Goal: Communication & Community: Connect with others

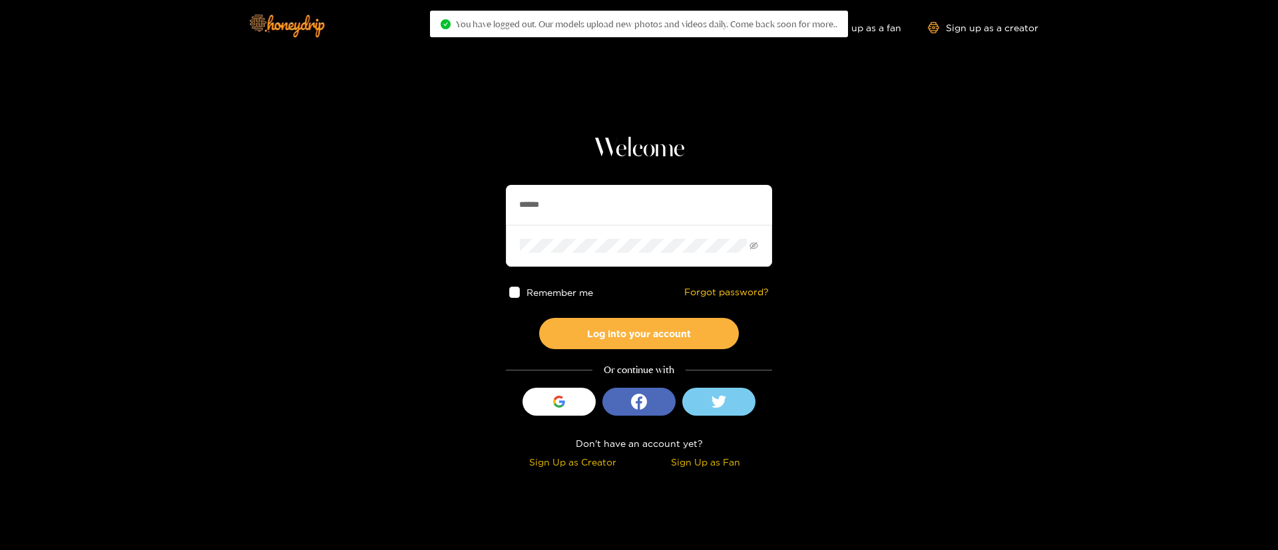
click at [701, 205] on input "******" at bounding box center [639, 205] width 266 height 40
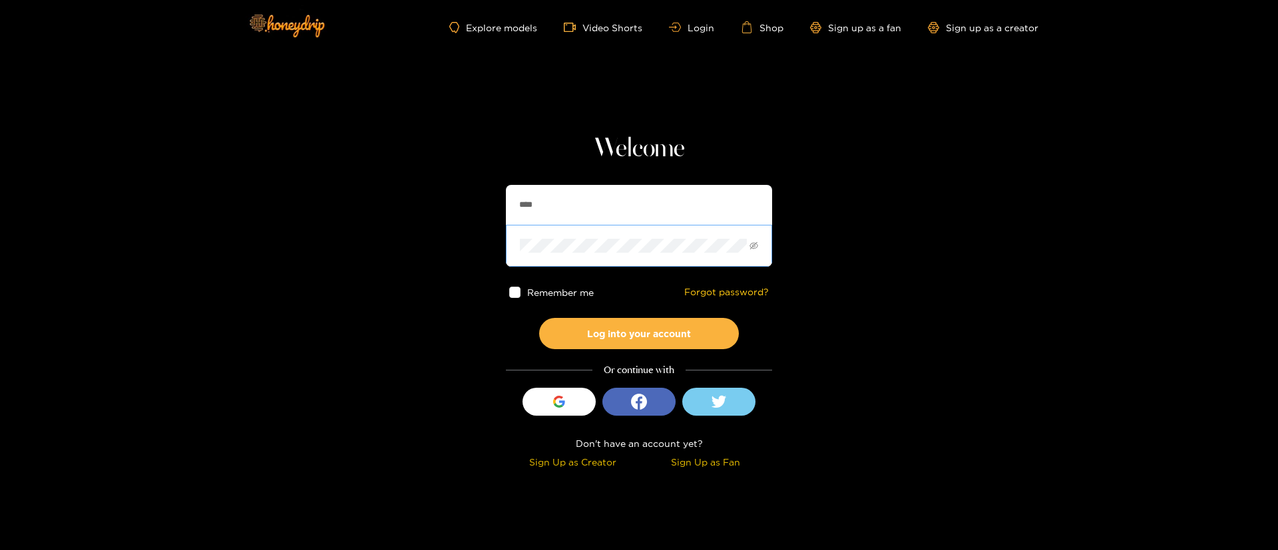
type input "**********"
click at [679, 326] on button "Log into your account" at bounding box center [639, 333] width 200 height 31
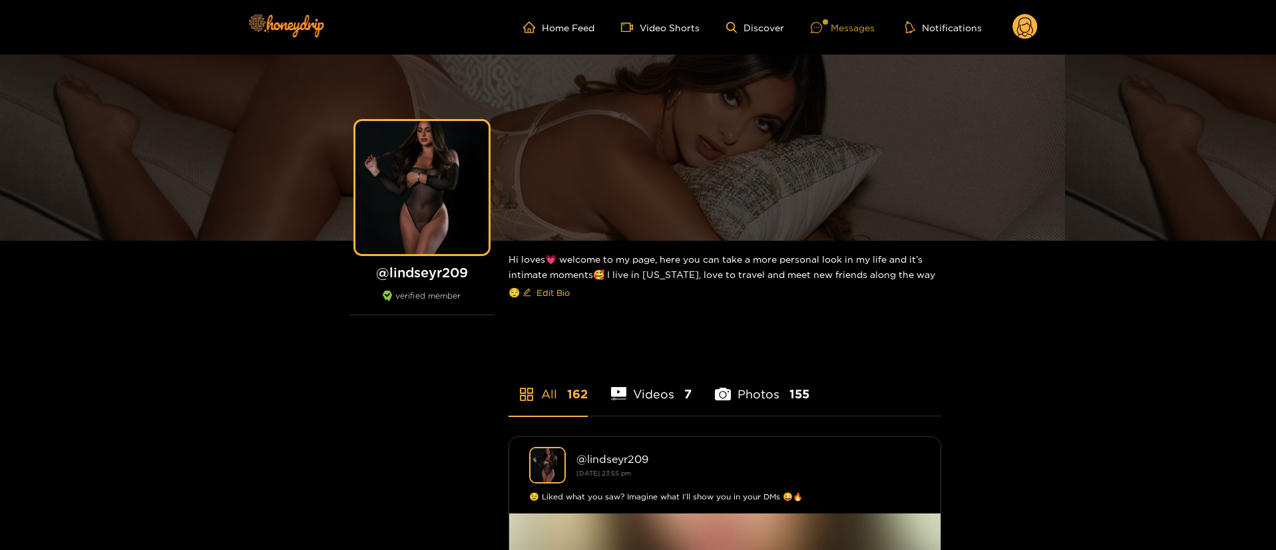
click at [850, 23] on div "Messages" at bounding box center [843, 27] width 64 height 15
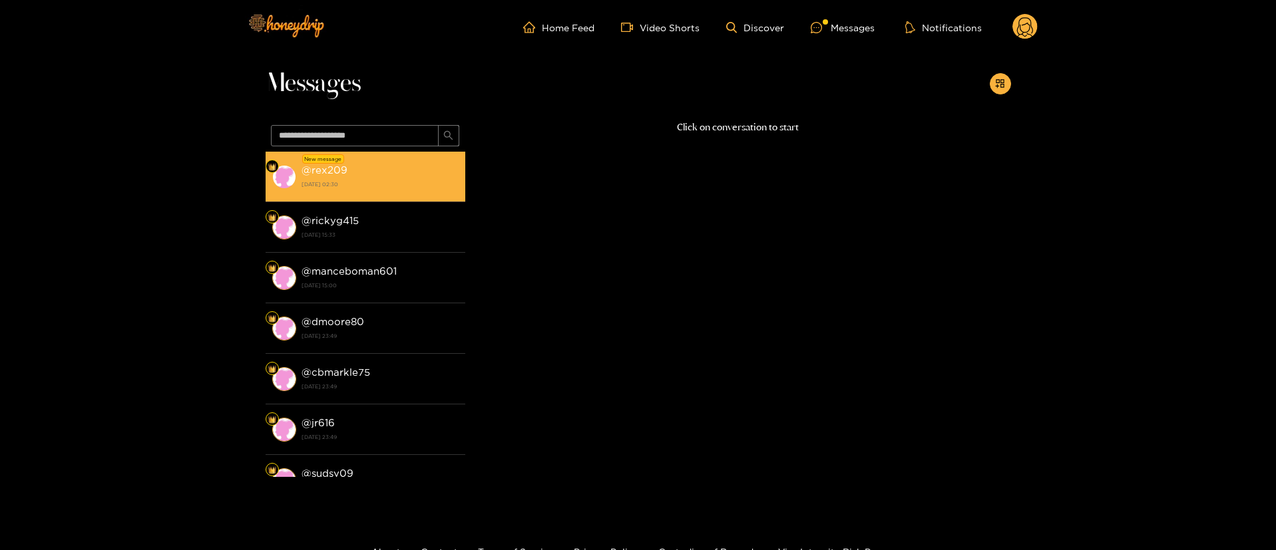
click at [353, 178] on strong "[DATE] 02:30" at bounding box center [379, 184] width 157 height 12
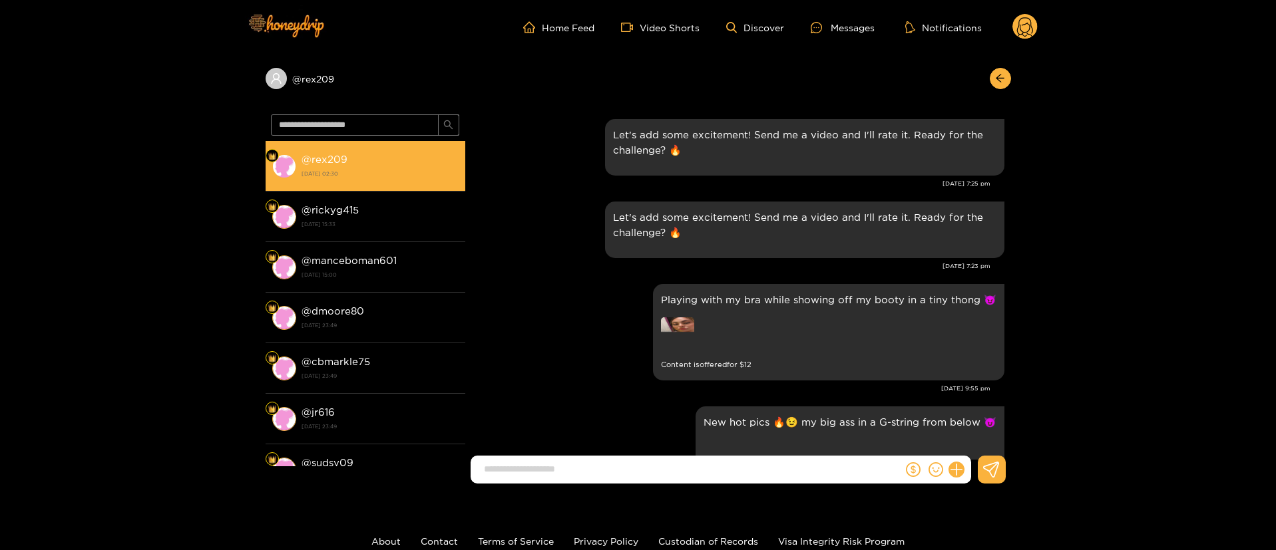
scroll to position [1433, 0]
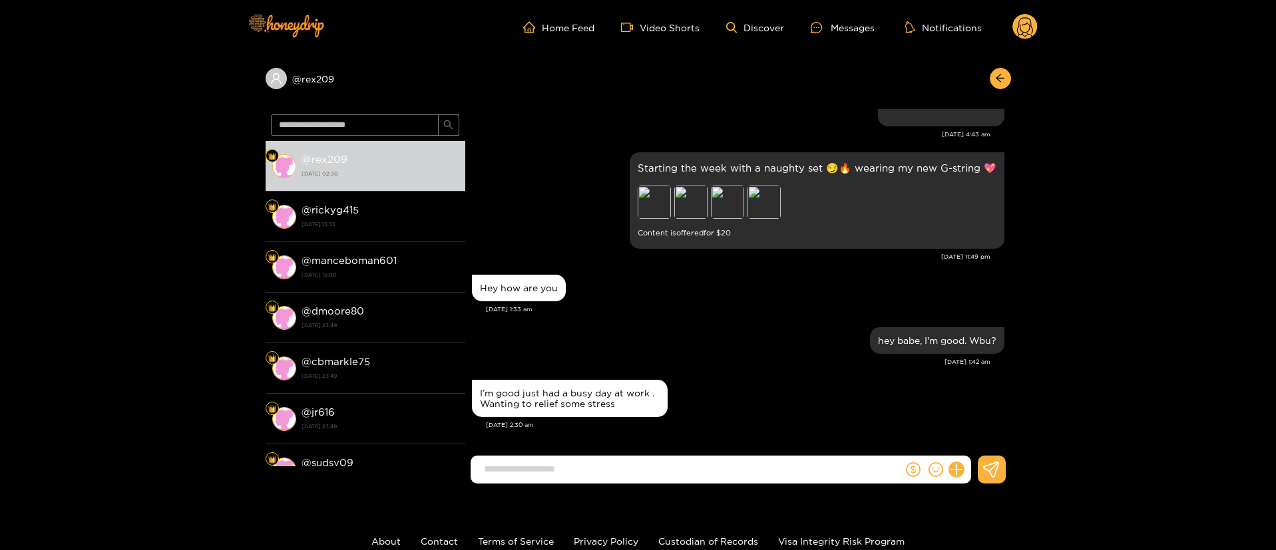
click at [628, 466] on input at bounding box center [689, 470] width 425 height 22
click at [572, 387] on div "I’m good just had a busy day at work . Wanting to relief some stress" at bounding box center [570, 398] width 196 height 37
copy div "I’m good just had a busy day at work . Wanting to relief some stress"
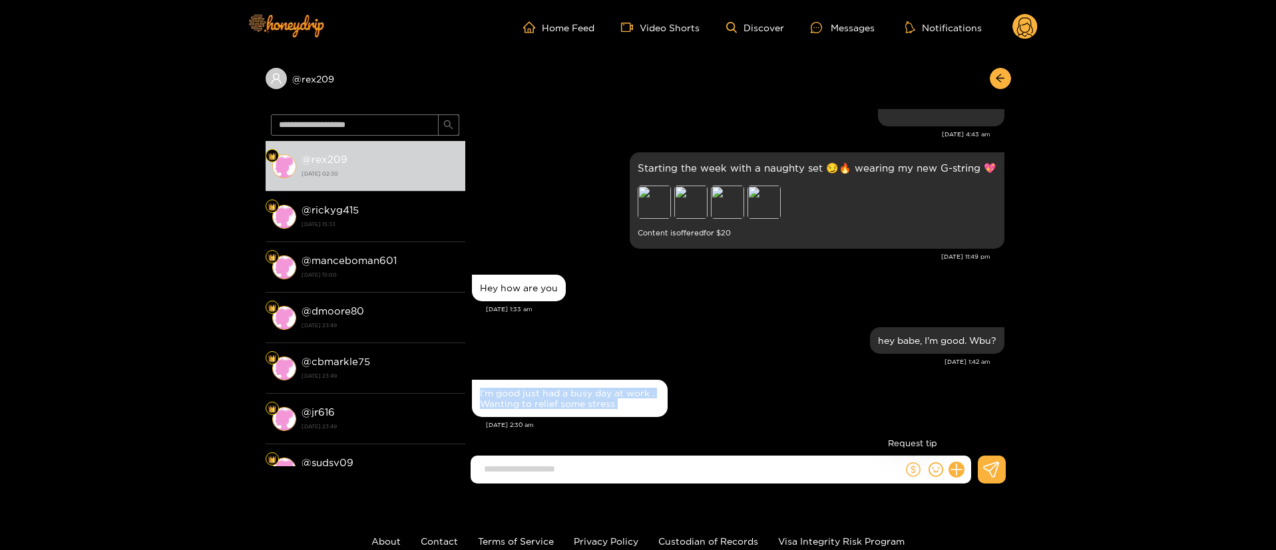
click at [907, 475] on icon "dollar" at bounding box center [913, 470] width 15 height 15
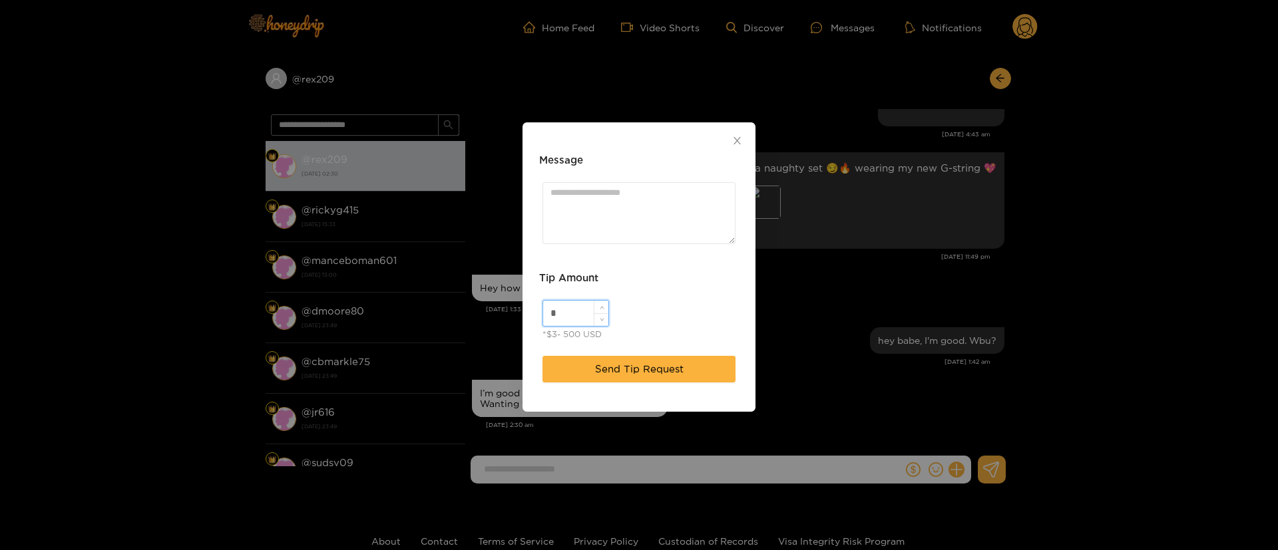
click at [569, 316] on input "*" at bounding box center [575, 313] width 65 height 25
type input "**"
click at [612, 230] on textarea "Message" at bounding box center [638, 213] width 193 height 62
paste textarea "***"
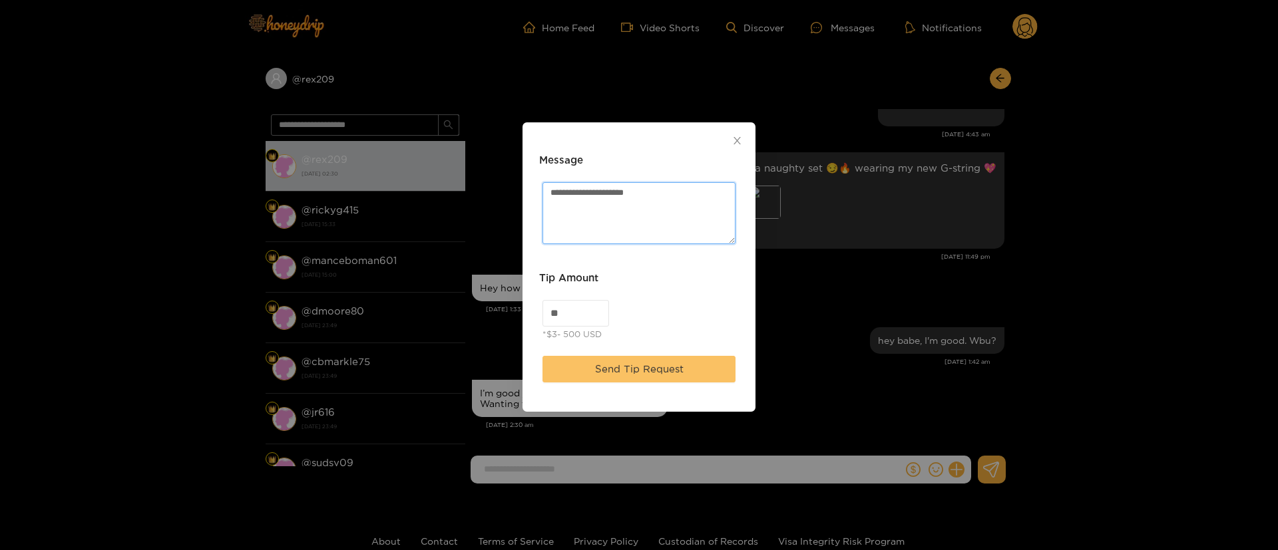
type textarea "**********"
click at [670, 370] on span "Send Tip Request" at bounding box center [639, 369] width 89 height 16
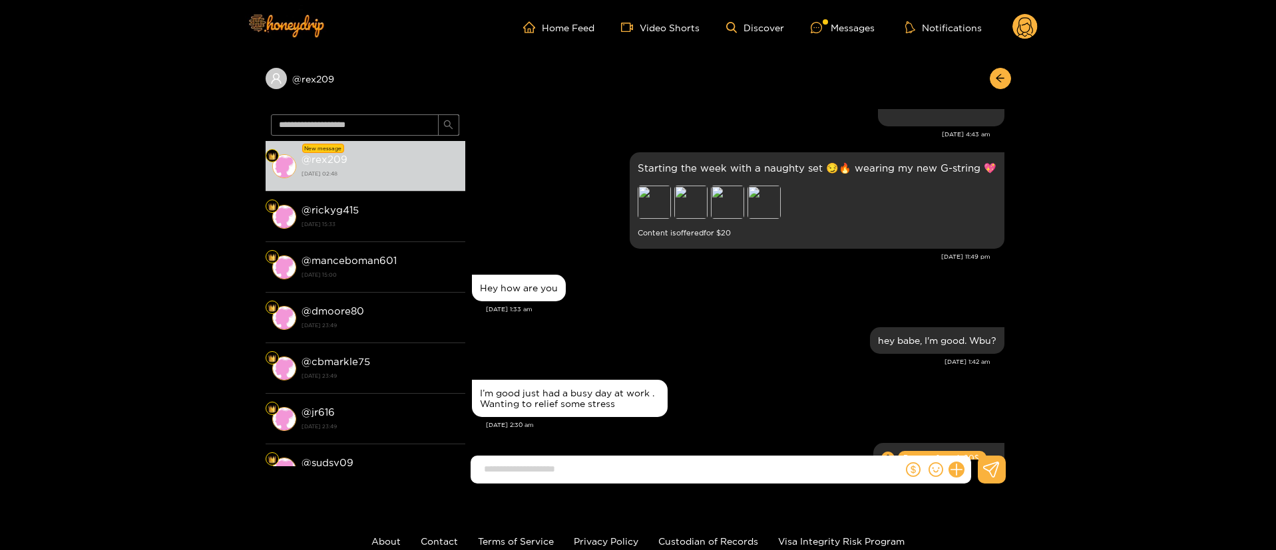
scroll to position [1515, 0]
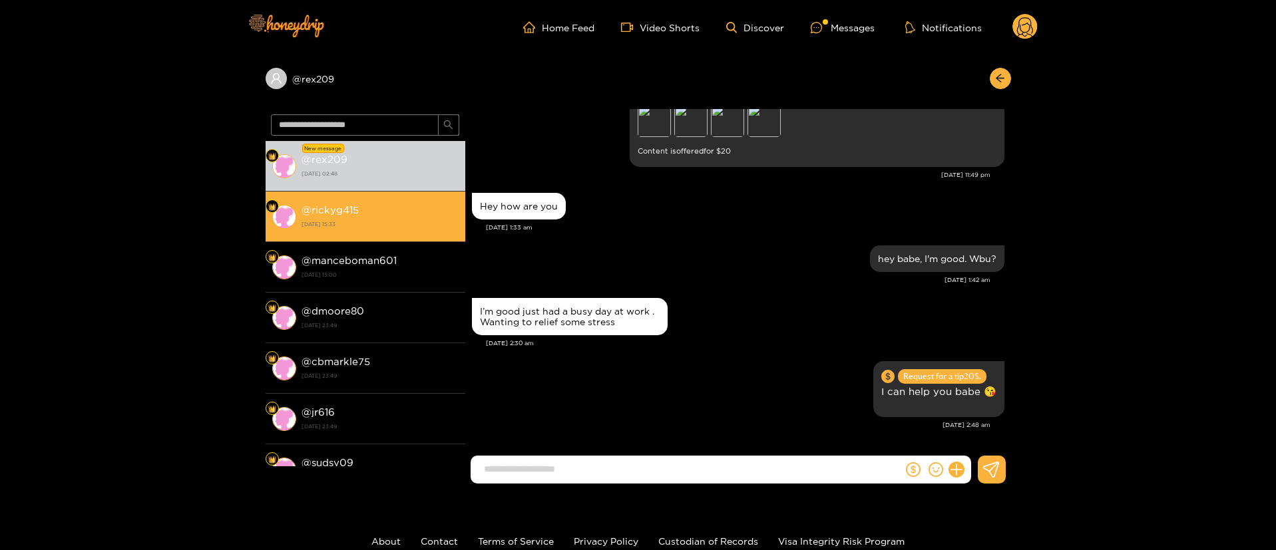
click at [419, 202] on div "@ rickyg415 [DATE] 15:33" at bounding box center [379, 217] width 157 height 30
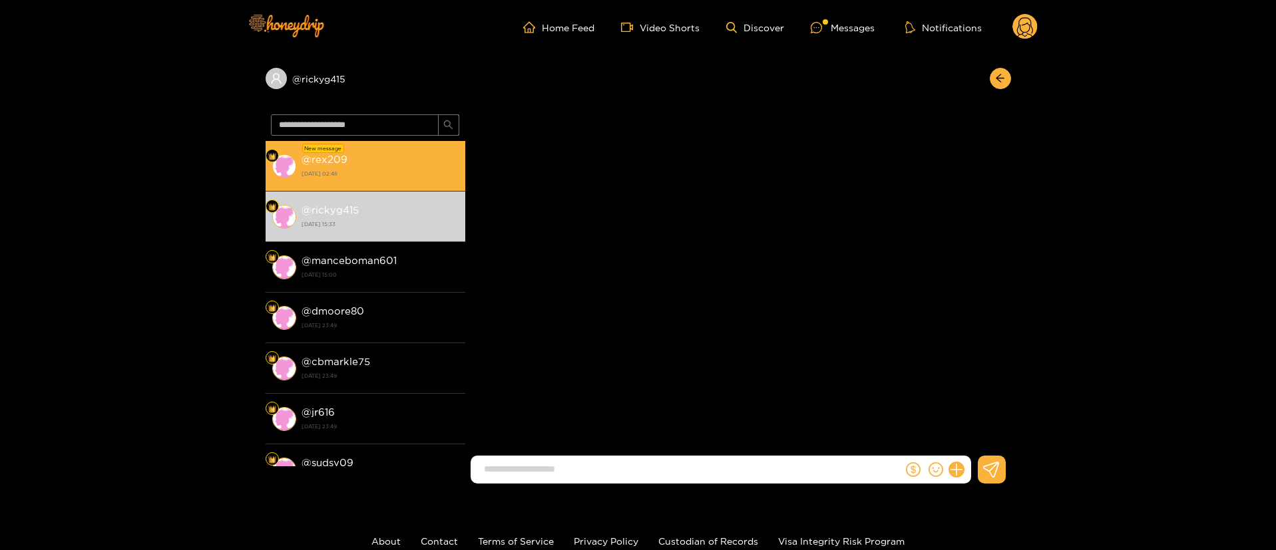
click at [421, 181] on li "New message @ rex209 [DATE] 02:48" at bounding box center [366, 166] width 200 height 51
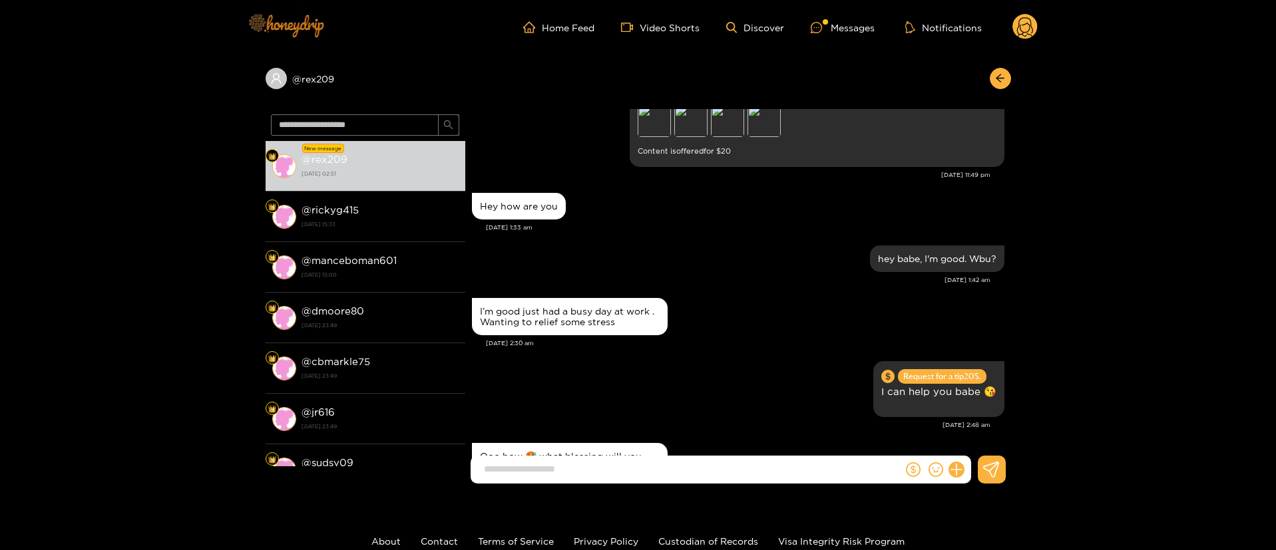
scroll to position [1496, 0]
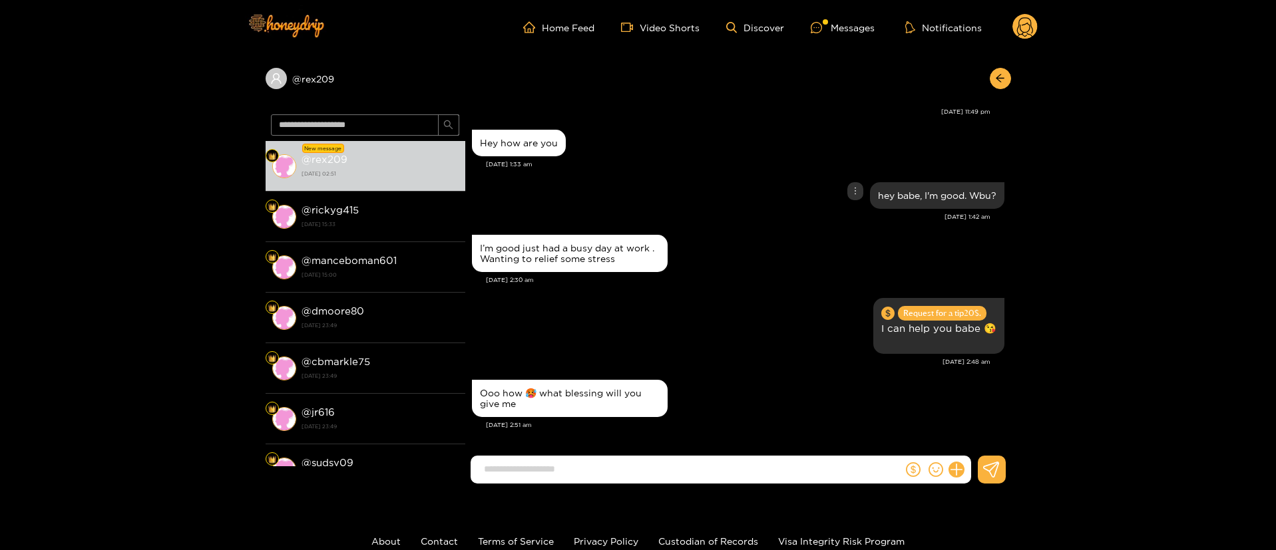
click at [730, 179] on div "hey babe, I'm good. Wbu?" at bounding box center [738, 195] width 532 height 33
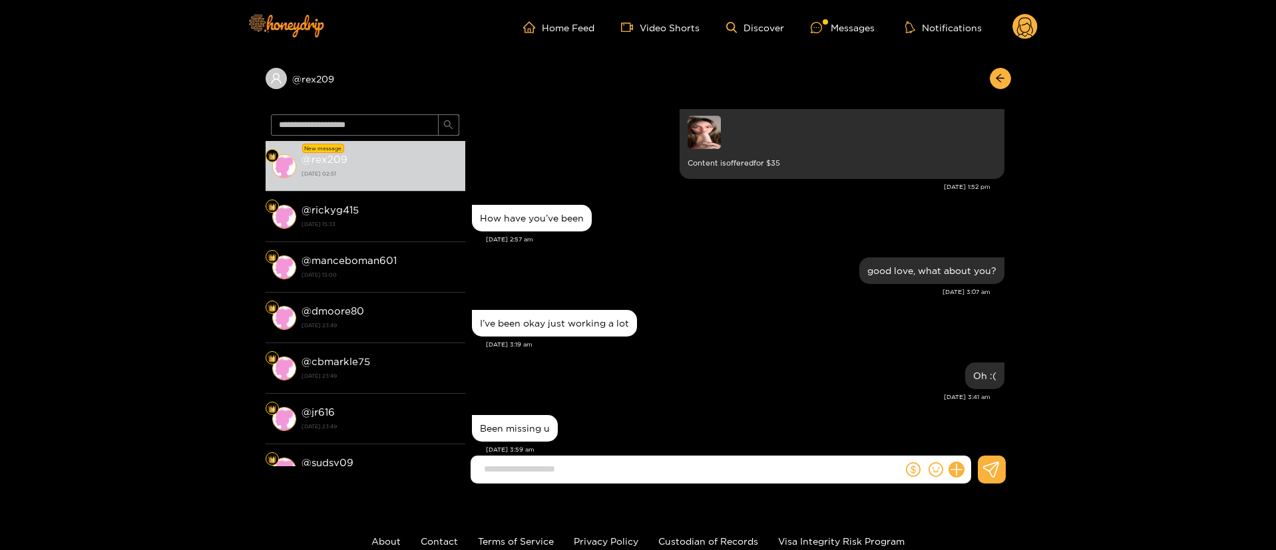
scroll to position [40, 0]
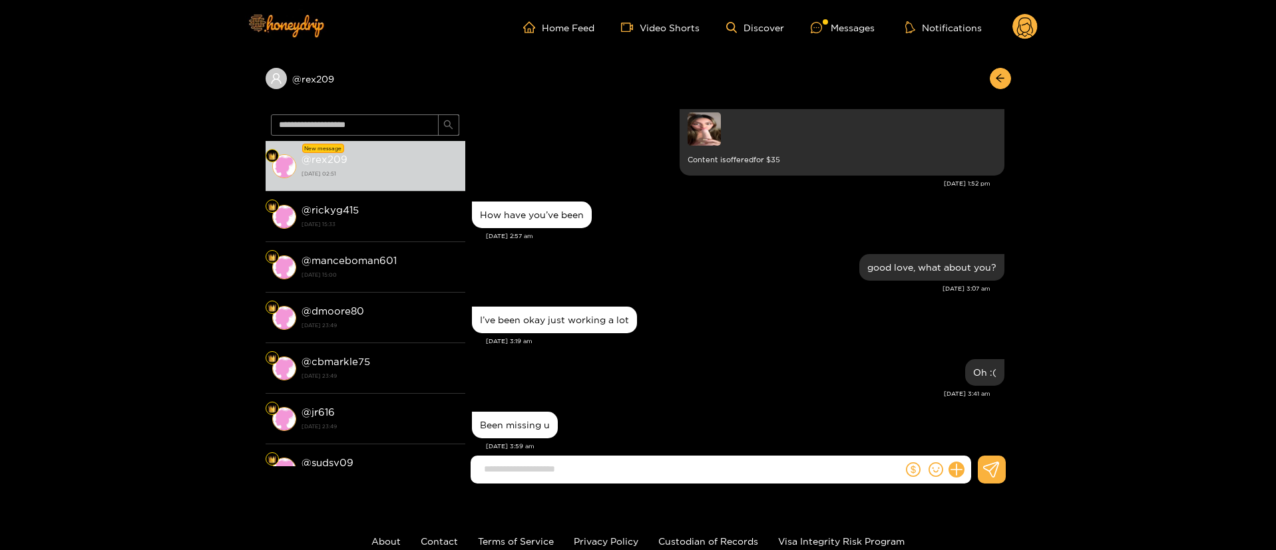
click at [725, 138] on div at bounding box center [780, 130] width 186 height 37
click at [707, 138] on img at bounding box center [703, 128] width 33 height 33
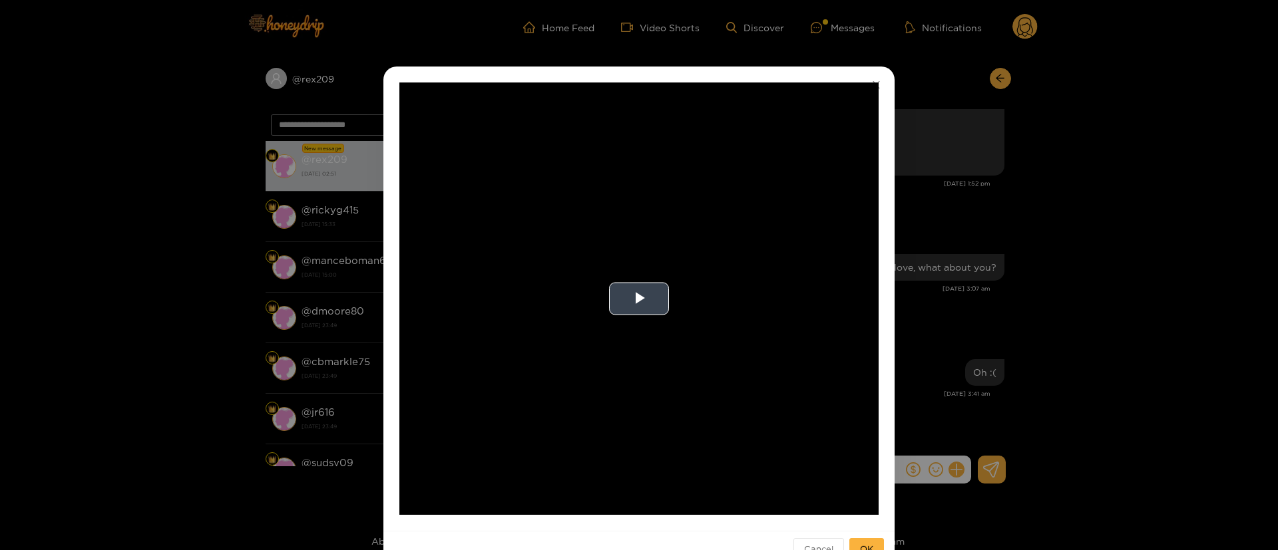
click at [650, 371] on video "Video Player" at bounding box center [638, 299] width 479 height 433
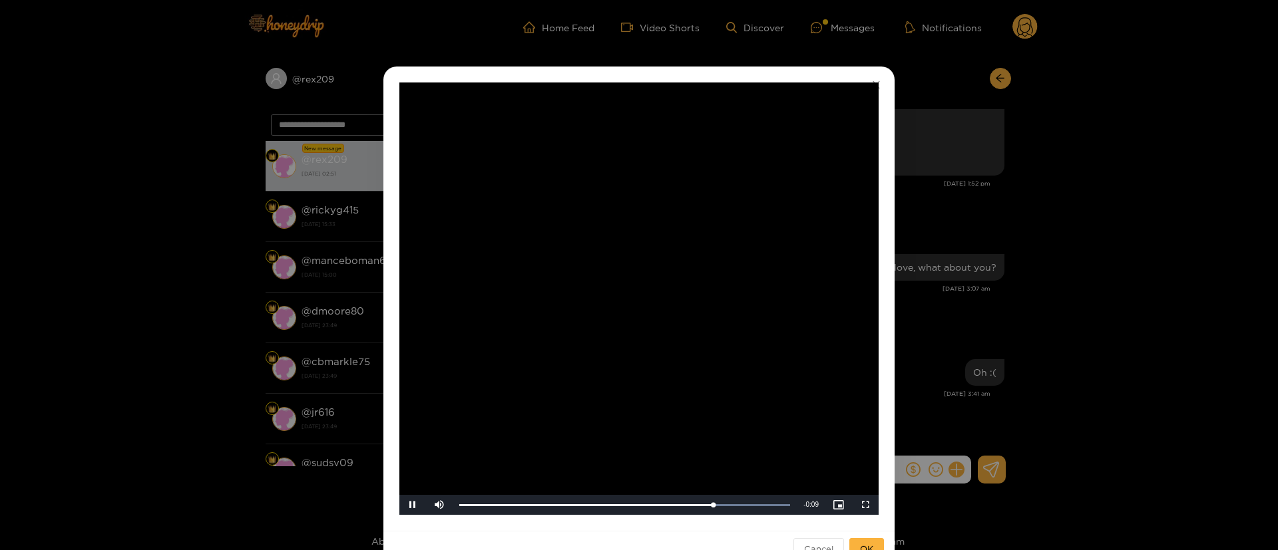
click at [969, 183] on div "**********" at bounding box center [639, 275] width 1278 height 550
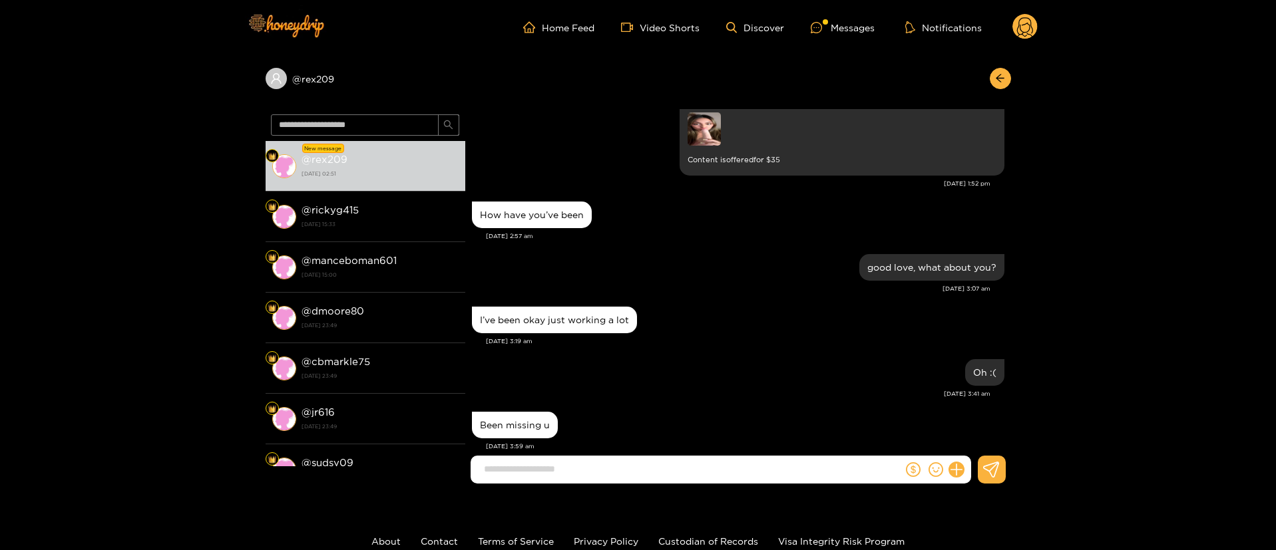
click at [797, 340] on div "[DATE] 3:19 am" at bounding box center [745, 341] width 518 height 9
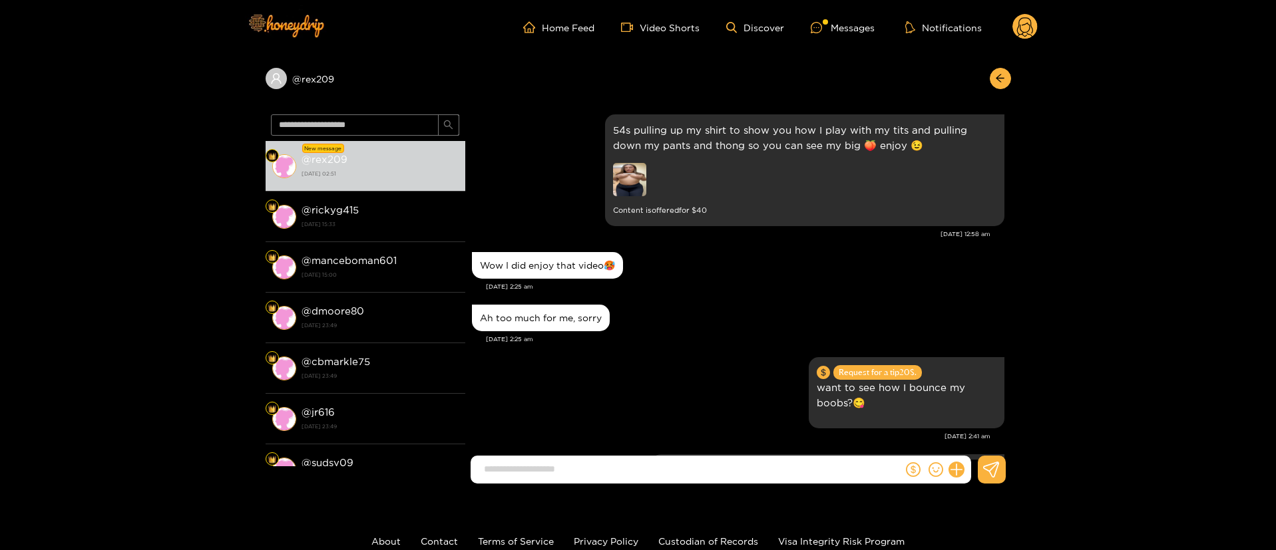
scroll to position [1198, 0]
click at [639, 180] on img at bounding box center [629, 178] width 33 height 33
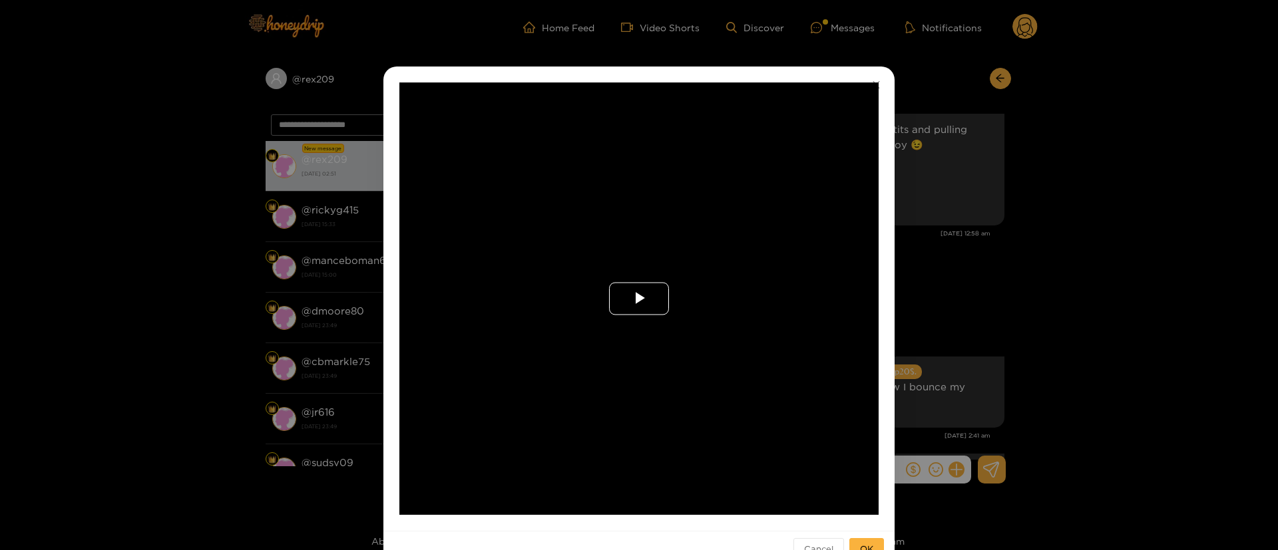
click at [639, 299] on span "Video Player" at bounding box center [639, 299] width 0 height 0
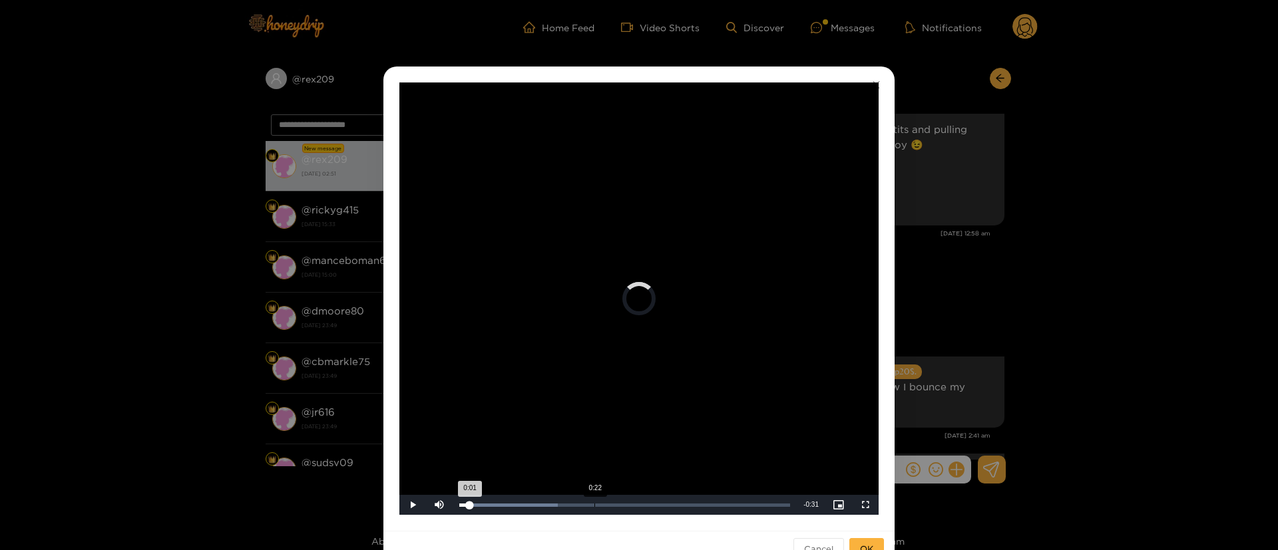
click at [596, 500] on div "Loaded : 29.72% 0:22 0:01" at bounding box center [625, 505] width 344 height 20
click at [674, 499] on div "Loaded : 52.01% 0:35 0:23" at bounding box center [625, 505] width 344 height 20
click at [717, 498] on div "Loaded : 96.53% 0:42 0:37" at bounding box center [625, 505] width 344 height 20
click at [1010, 285] on div "**********" at bounding box center [639, 275] width 1278 height 550
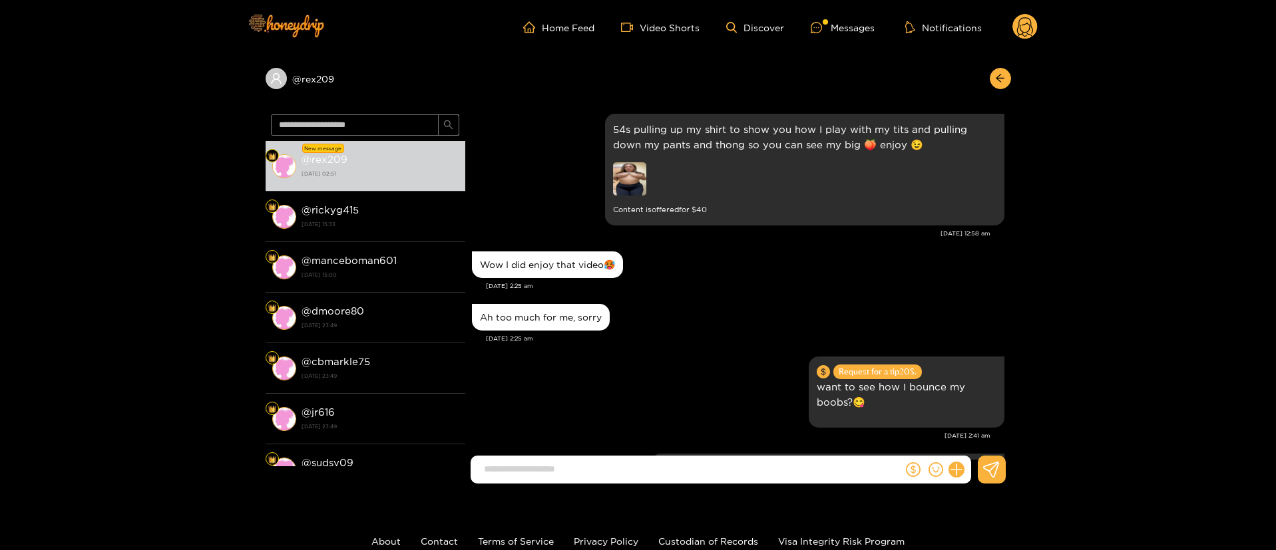
click at [873, 286] on div "[DATE] 2:25 am" at bounding box center [745, 286] width 518 height 9
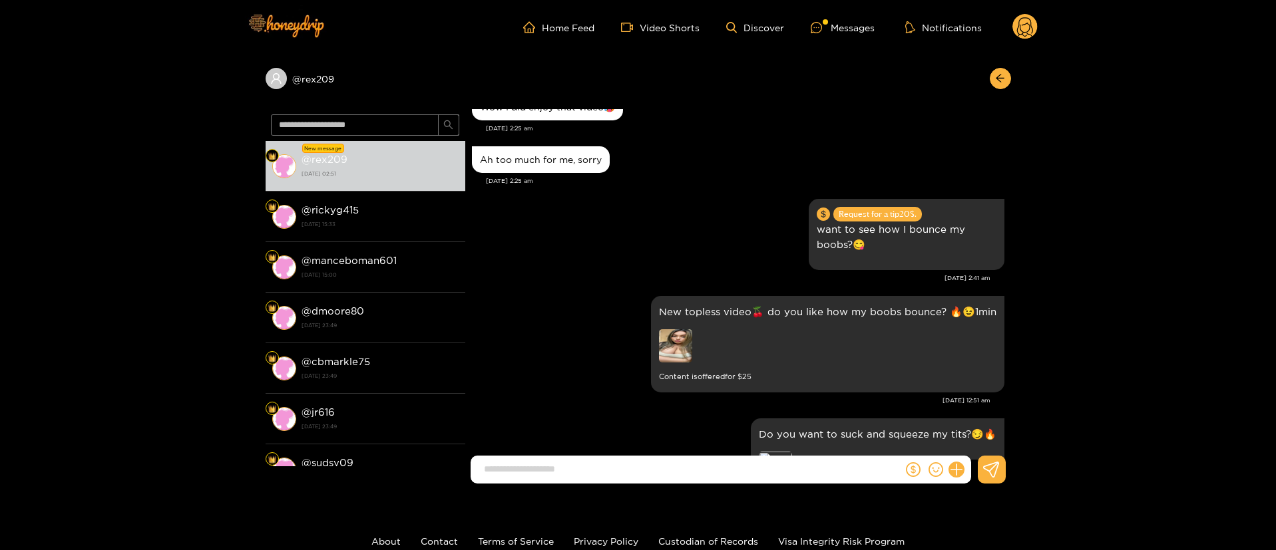
scroll to position [1358, 0]
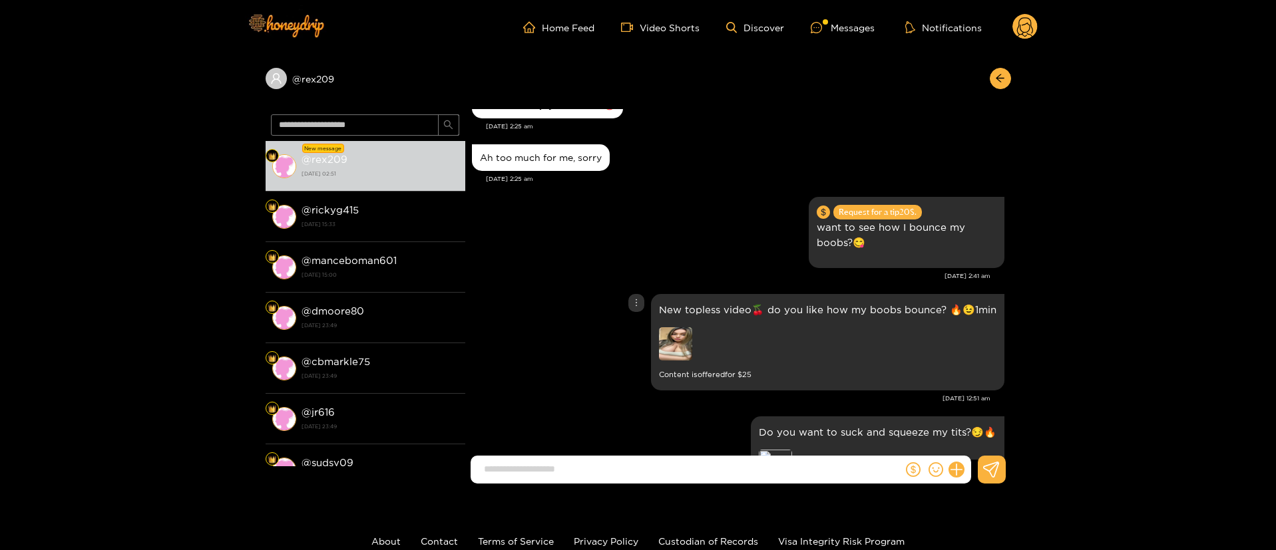
click at [660, 348] on img at bounding box center [675, 343] width 33 height 33
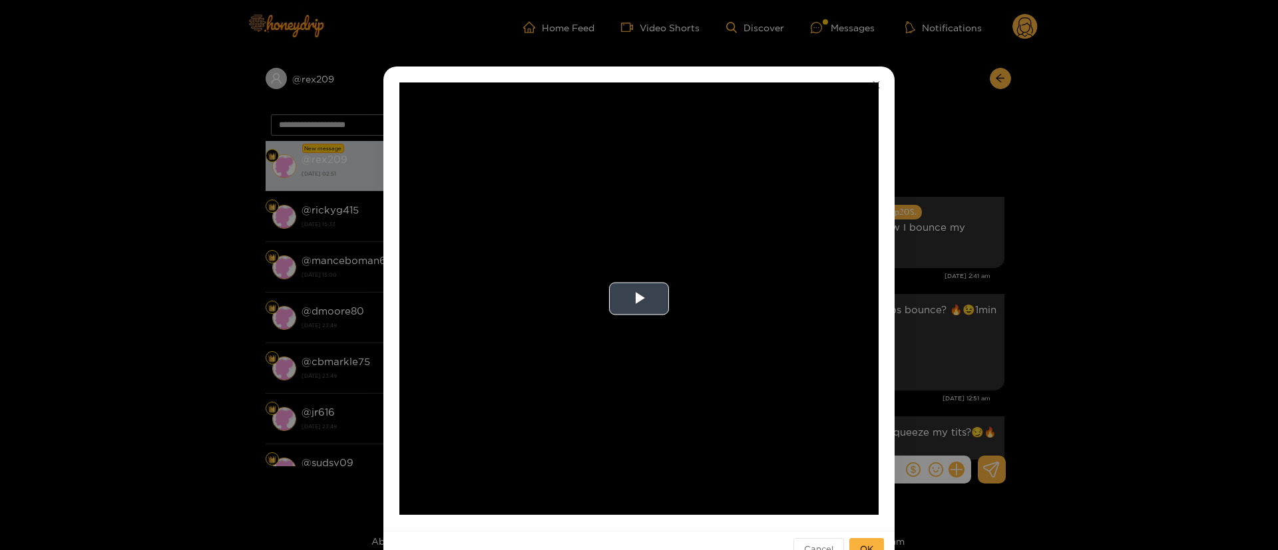
click at [699, 312] on video "Video Player" at bounding box center [638, 299] width 479 height 433
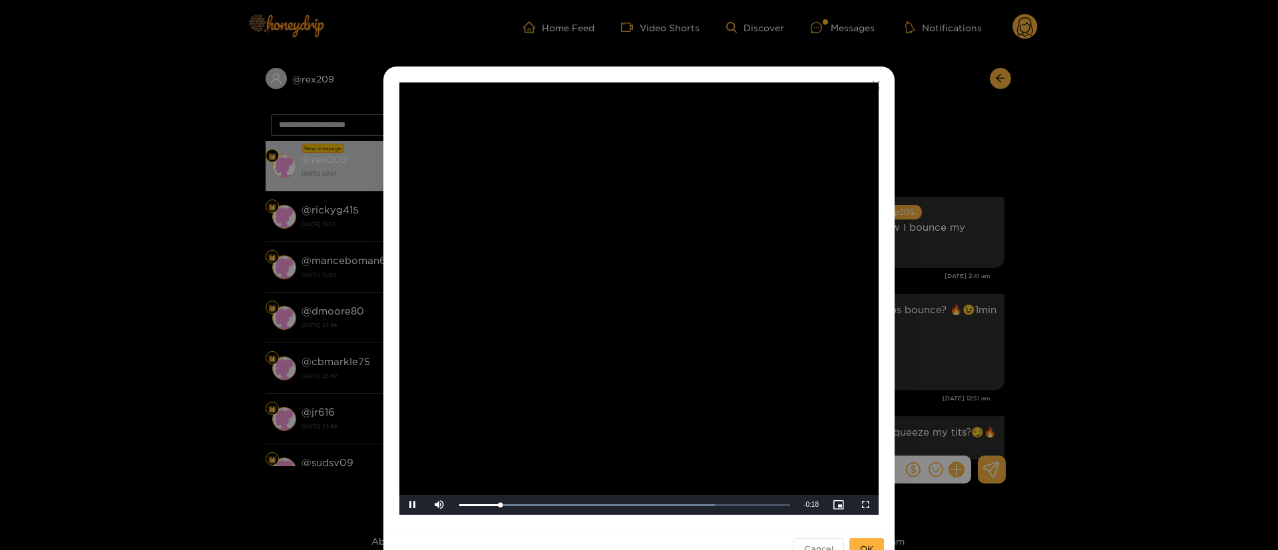
click at [930, 93] on div "**********" at bounding box center [639, 275] width 1278 height 550
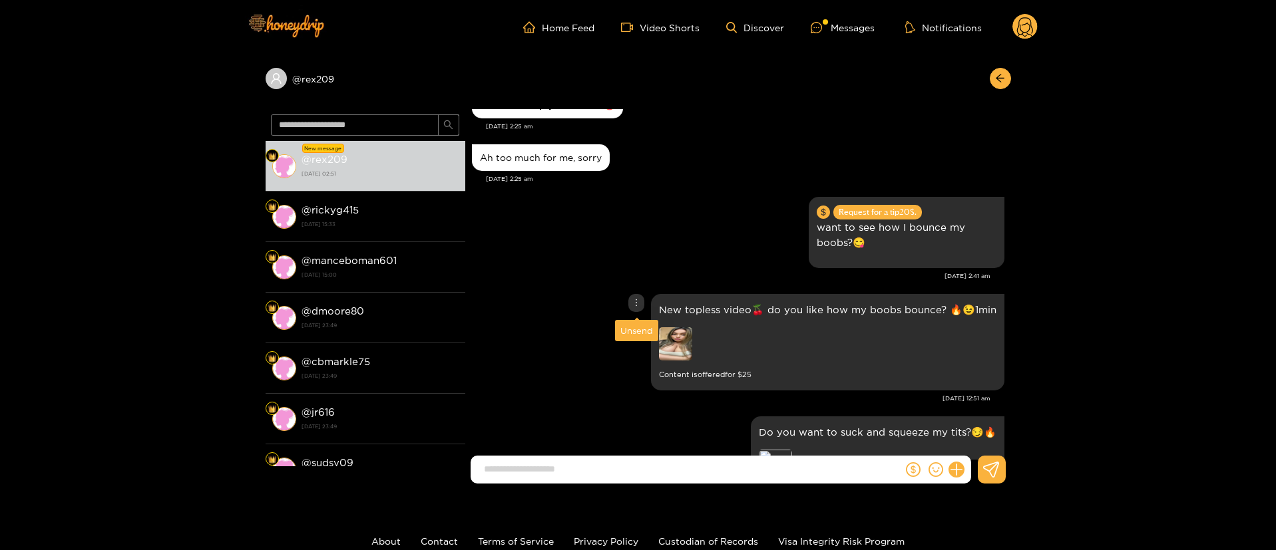
click at [634, 303] on icon "more" at bounding box center [636, 302] width 9 height 9
click at [640, 329] on div "Unsend" at bounding box center [636, 330] width 33 height 13
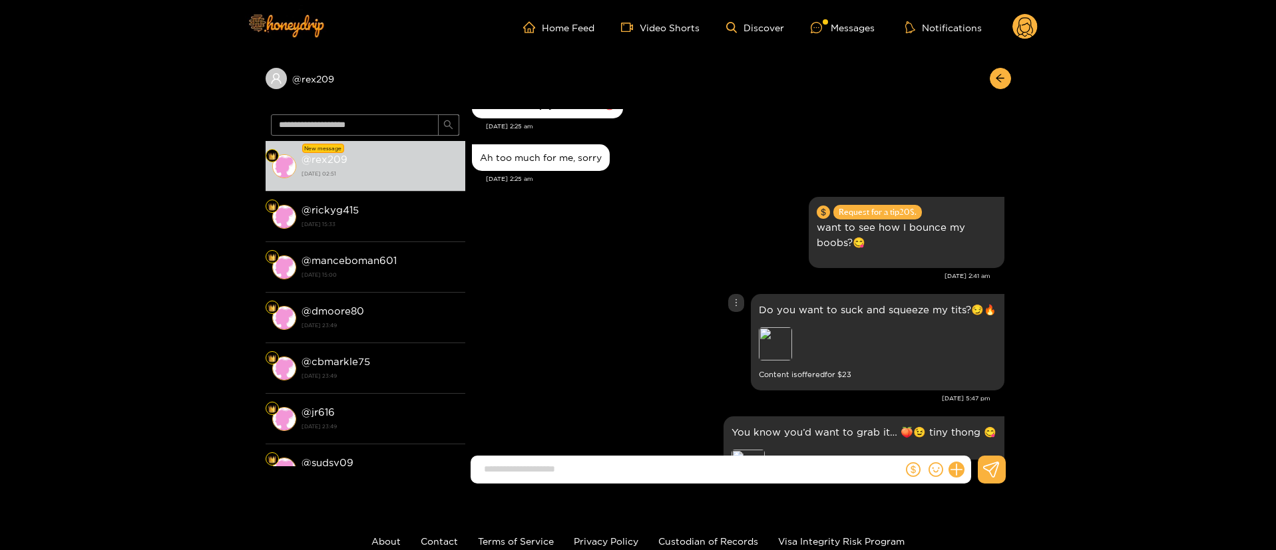
click at [526, 317] on div "Do you want to suck and squeeze my tits?😏🔥 Preview Content is offered for $ 23" at bounding box center [738, 342] width 532 height 103
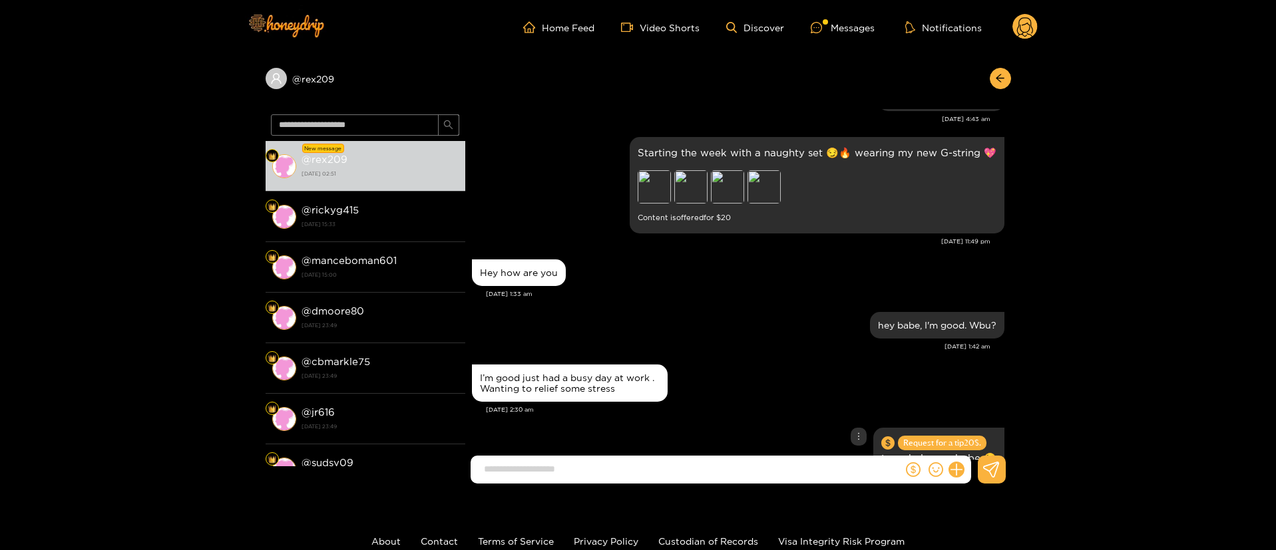
scroll to position [89, 0]
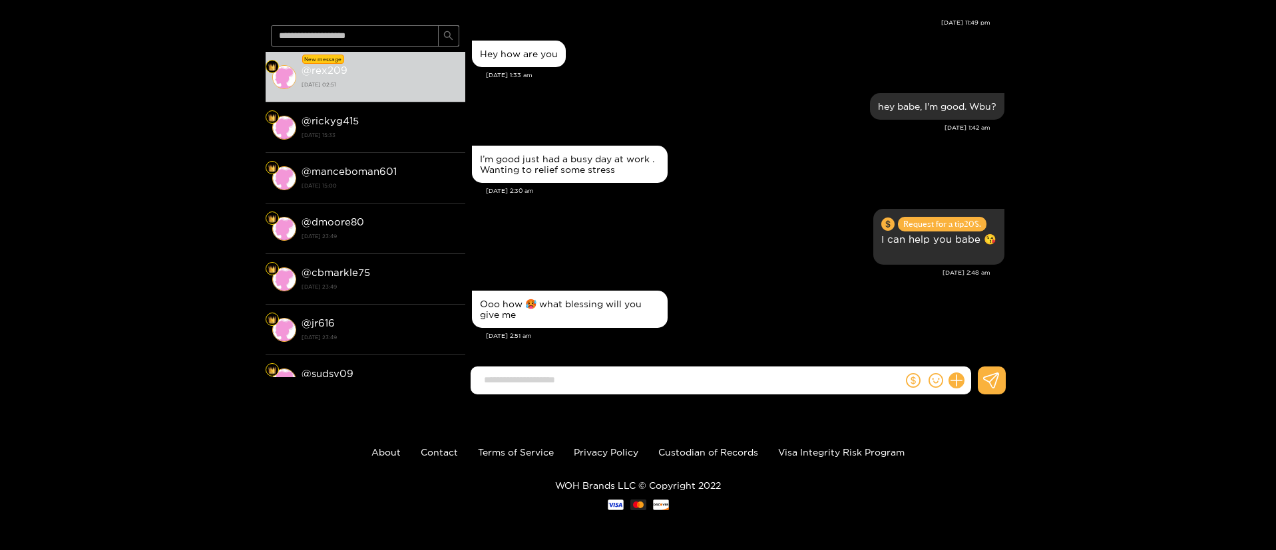
click at [560, 373] on input at bounding box center [689, 380] width 425 height 22
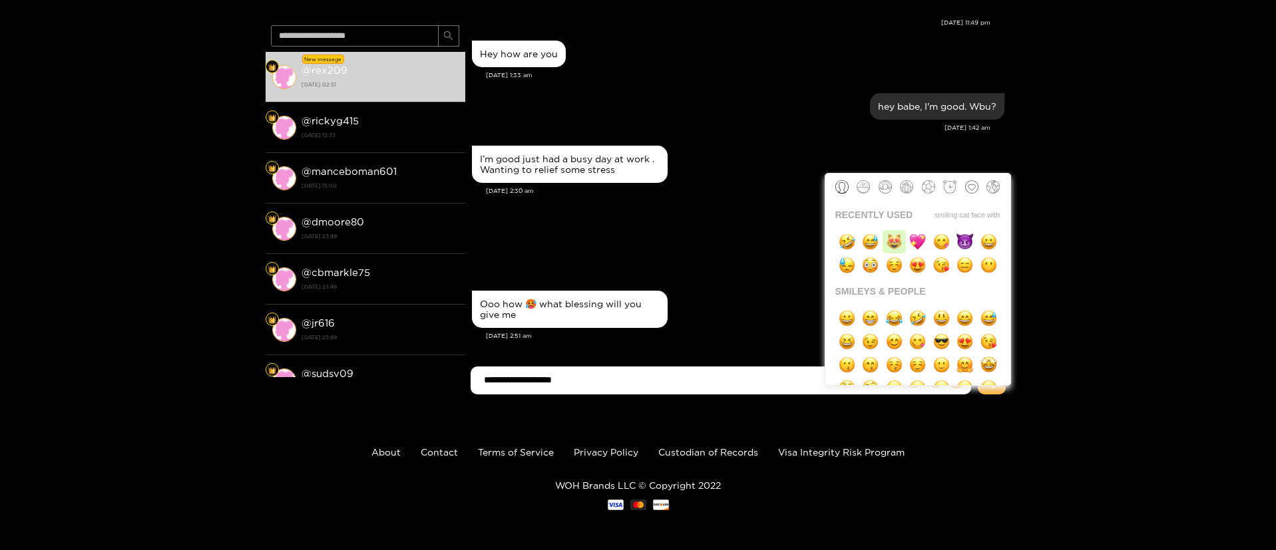
click at [893, 250] on img "button" at bounding box center [894, 242] width 17 height 17
type input "**********"
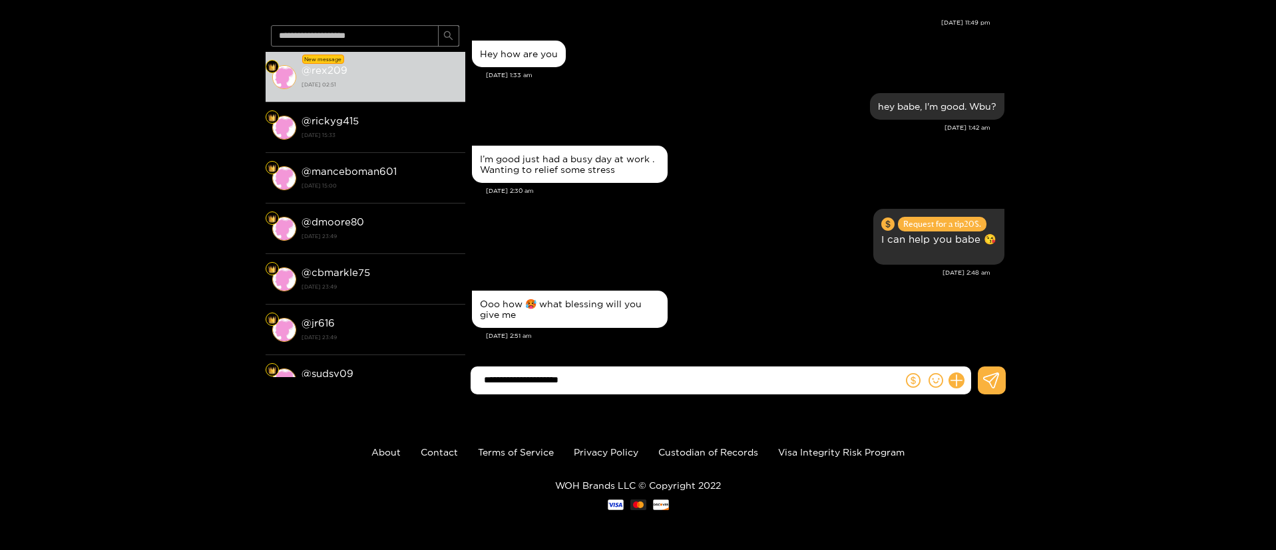
click at [774, 398] on div "**********" at bounding box center [738, 386] width 546 height 39
click at [734, 377] on input "**********" at bounding box center [689, 380] width 425 height 22
click at [723, 192] on div "[DATE] 2:30 am" at bounding box center [745, 190] width 518 height 9
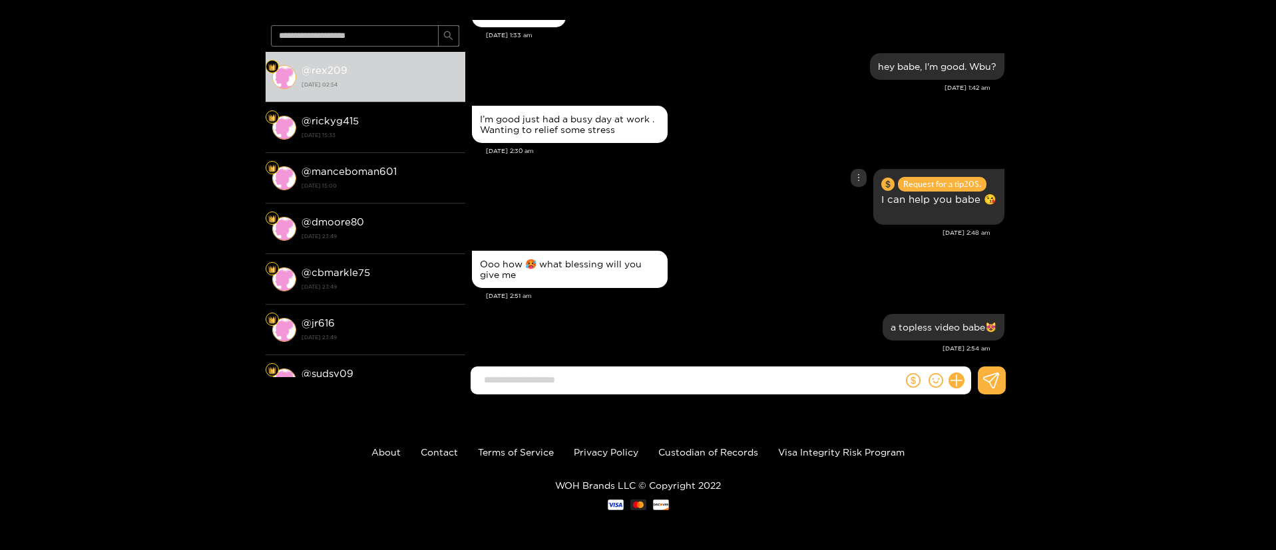
scroll to position [5395, 0]
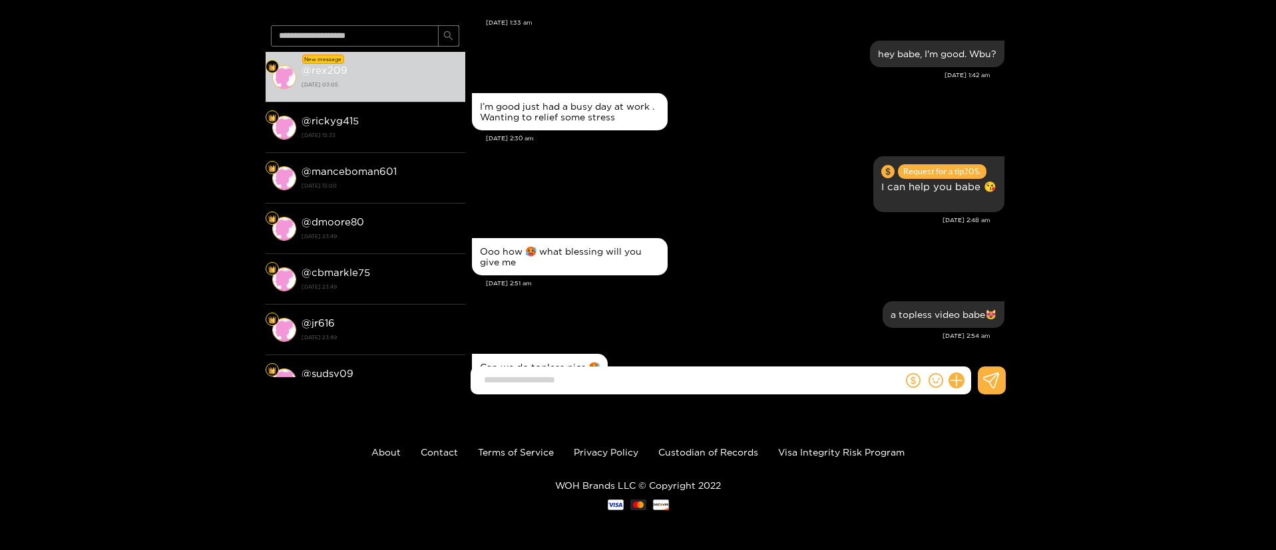
click at [658, 92] on div "I’m good just had a busy day at work . Wanting to relief some stress" at bounding box center [738, 112] width 532 height 44
click at [703, 120] on div "I’m good just had a busy day at work . Wanting to relief some stress" at bounding box center [738, 112] width 532 height 44
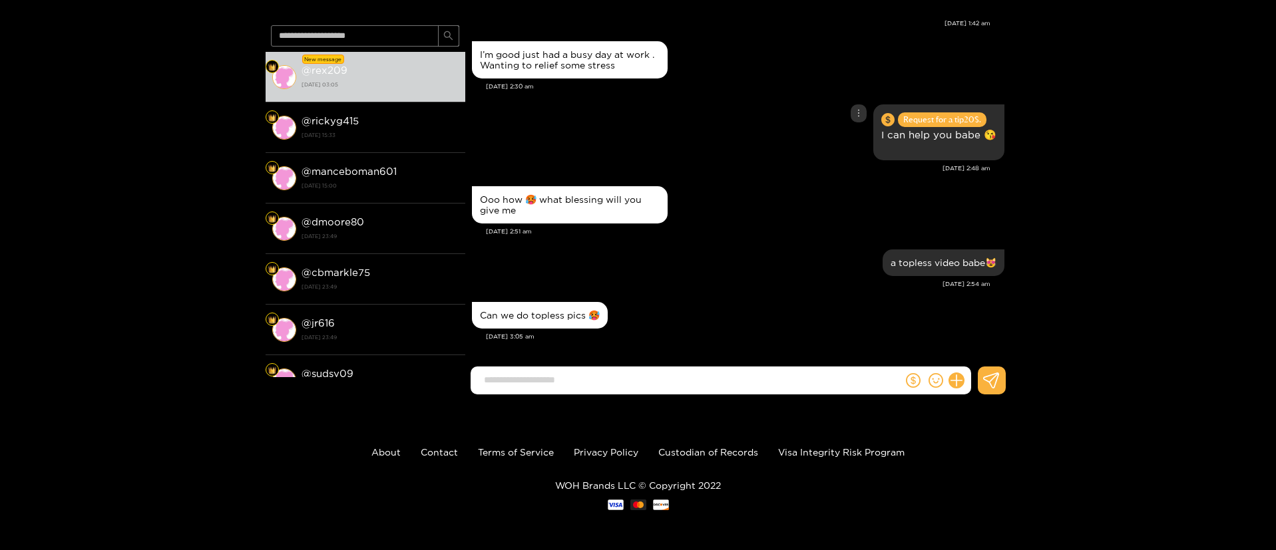
scroll to position [5448, 0]
click at [739, 188] on div "Ooo how 🥵 what blessing will you give me" at bounding box center [738, 204] width 532 height 44
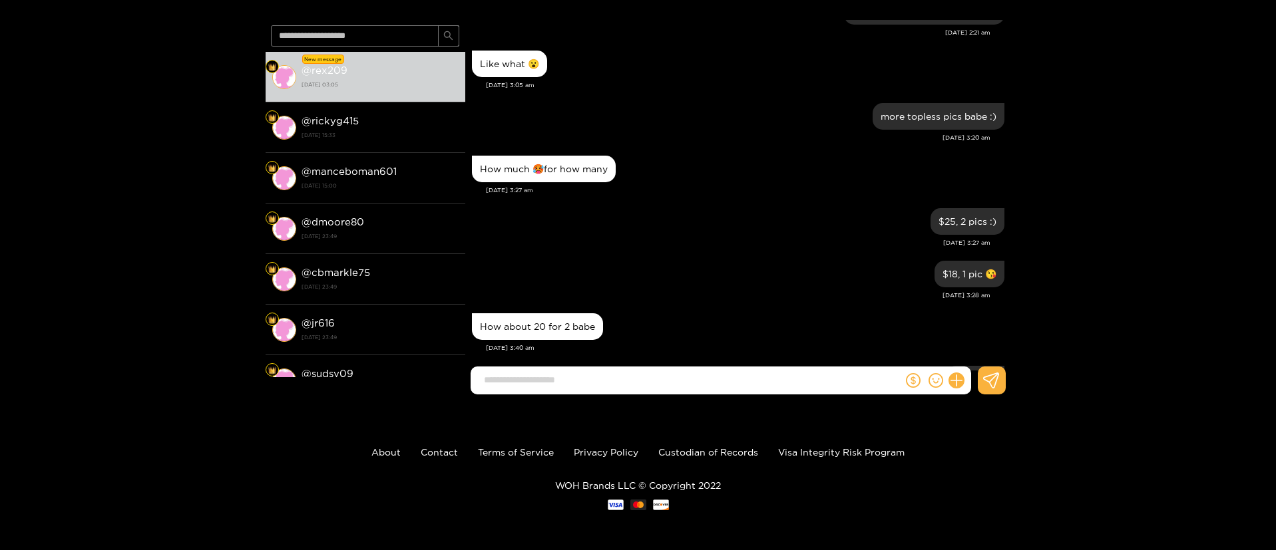
scroll to position [4609, 0]
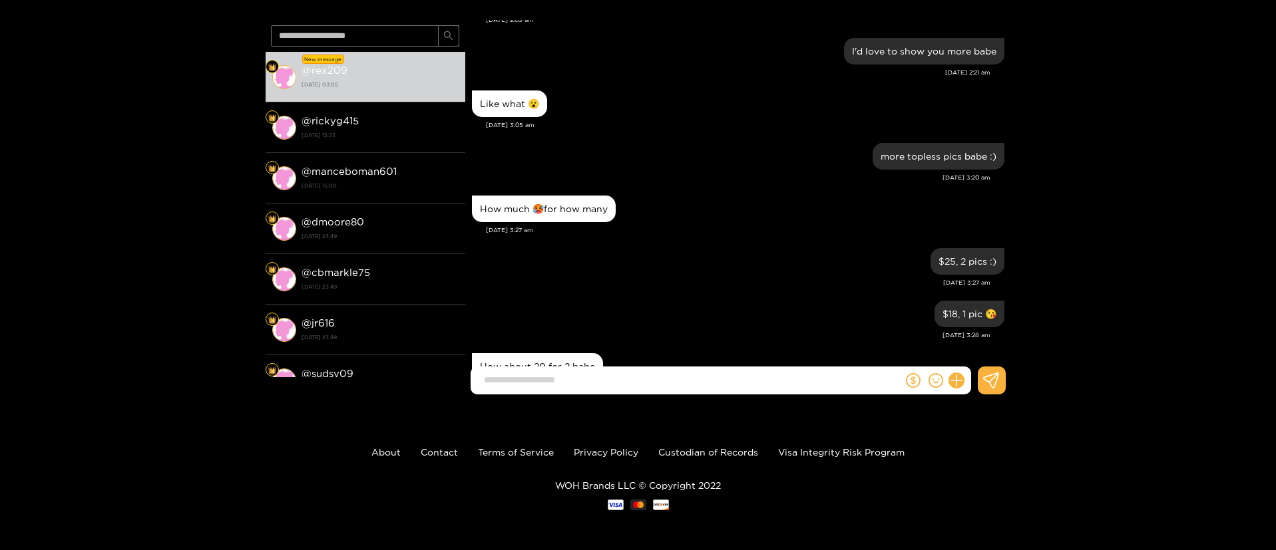
click at [660, 134] on div "Like what 😮 [DATE] 3:05 am" at bounding box center [738, 113] width 532 height 53
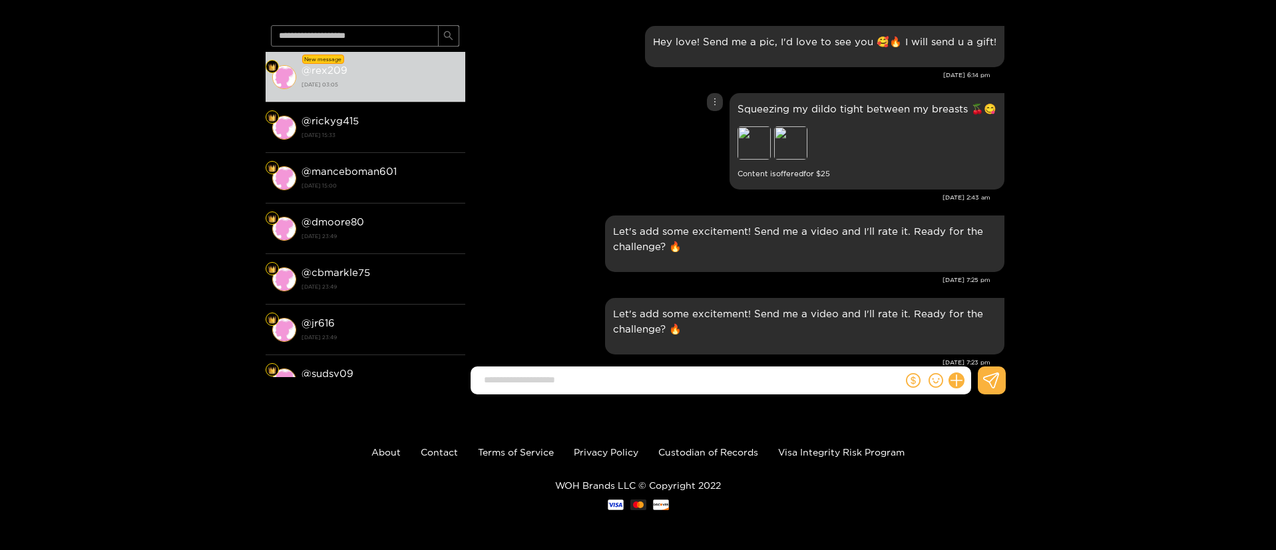
scroll to position [3491, 0]
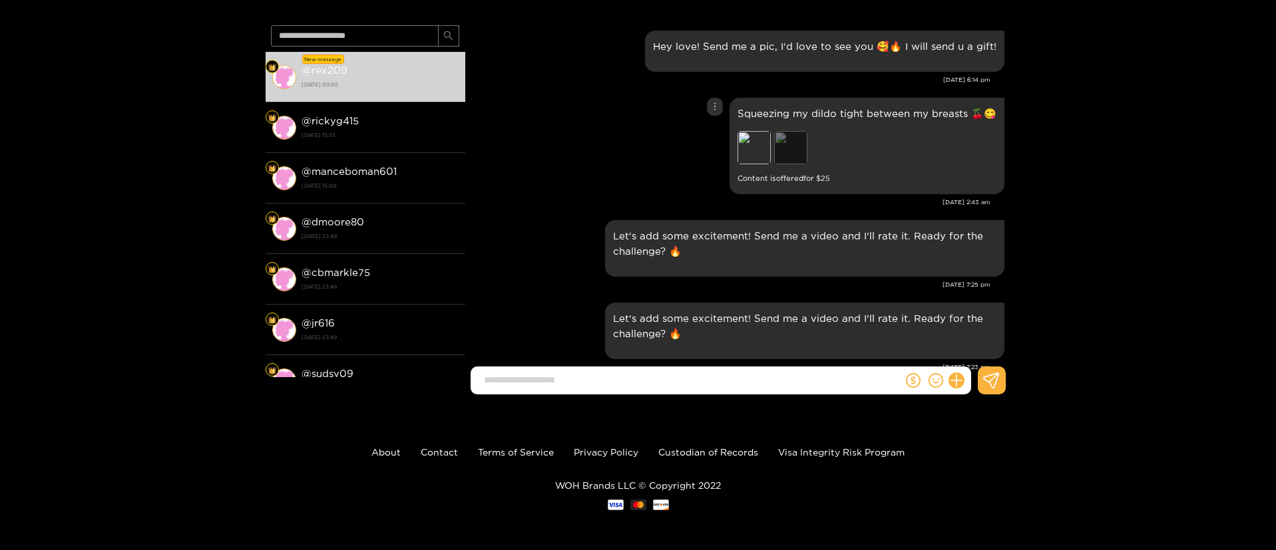
click at [780, 158] on div "Preview" at bounding box center [790, 147] width 33 height 33
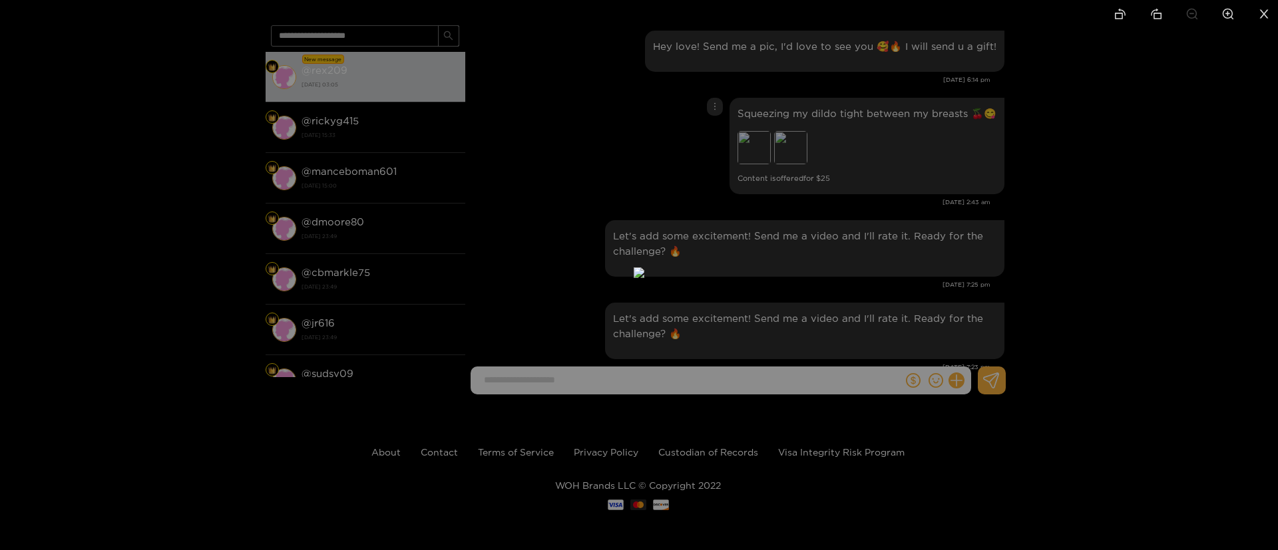
click at [823, 183] on div at bounding box center [639, 275] width 1278 height 550
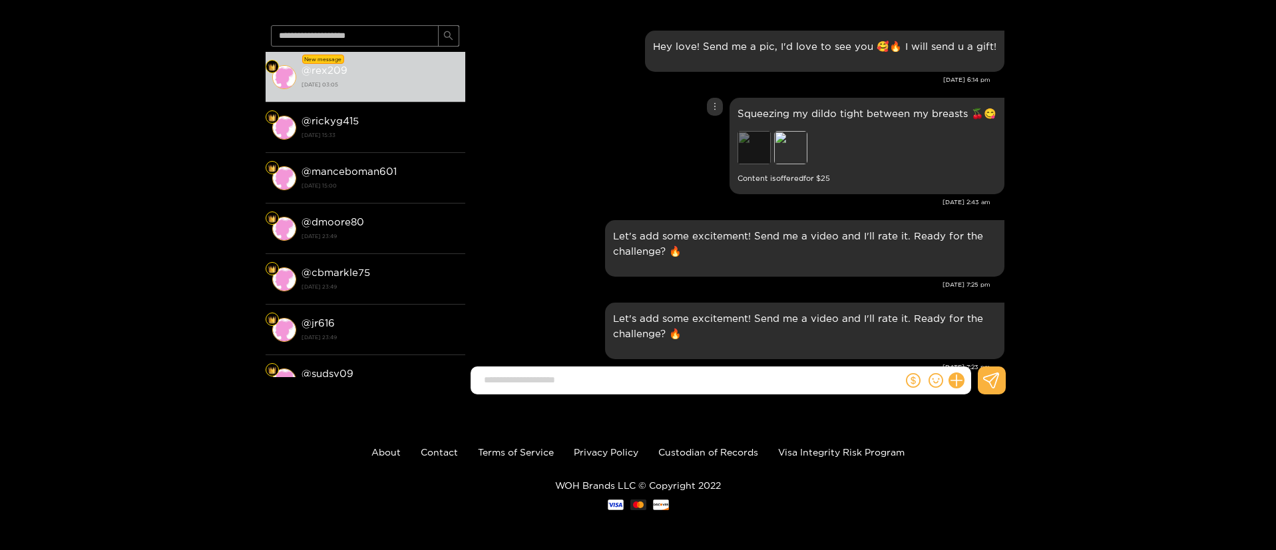
click at [757, 154] on div "Preview" at bounding box center [753, 147] width 33 height 33
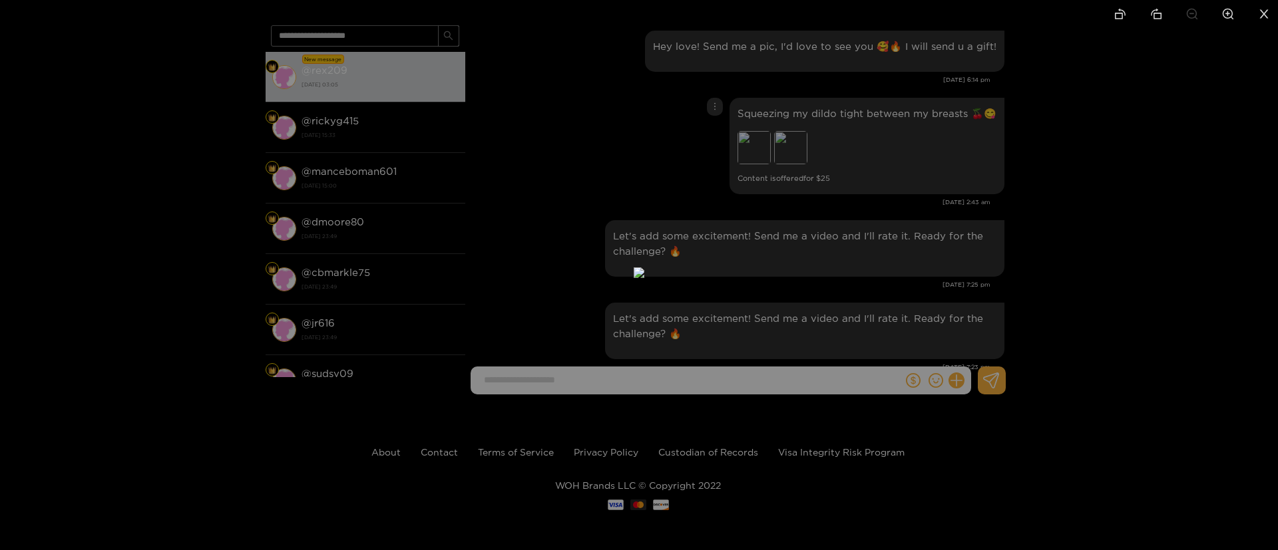
click at [863, 113] on div at bounding box center [639, 275] width 1278 height 550
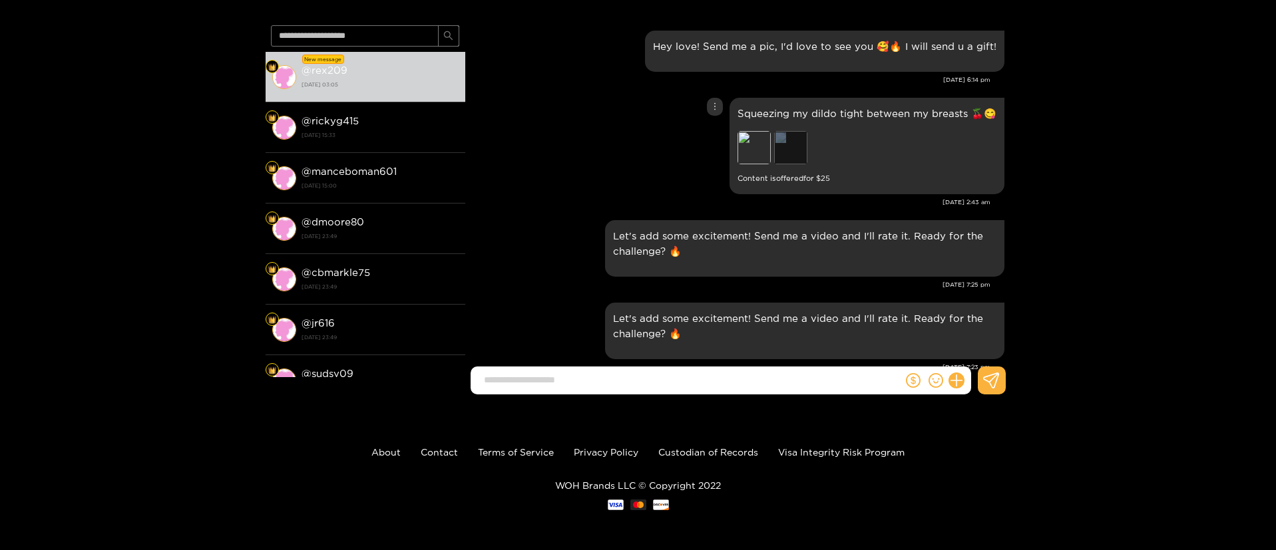
drag, startPoint x: 807, startPoint y: 137, endPoint x: 798, endPoint y: 143, distance: 11.1
click at [798, 143] on div "Preview Preview" at bounding box center [830, 149] width 186 height 37
click at [798, 143] on div "Preview" at bounding box center [790, 147] width 33 height 33
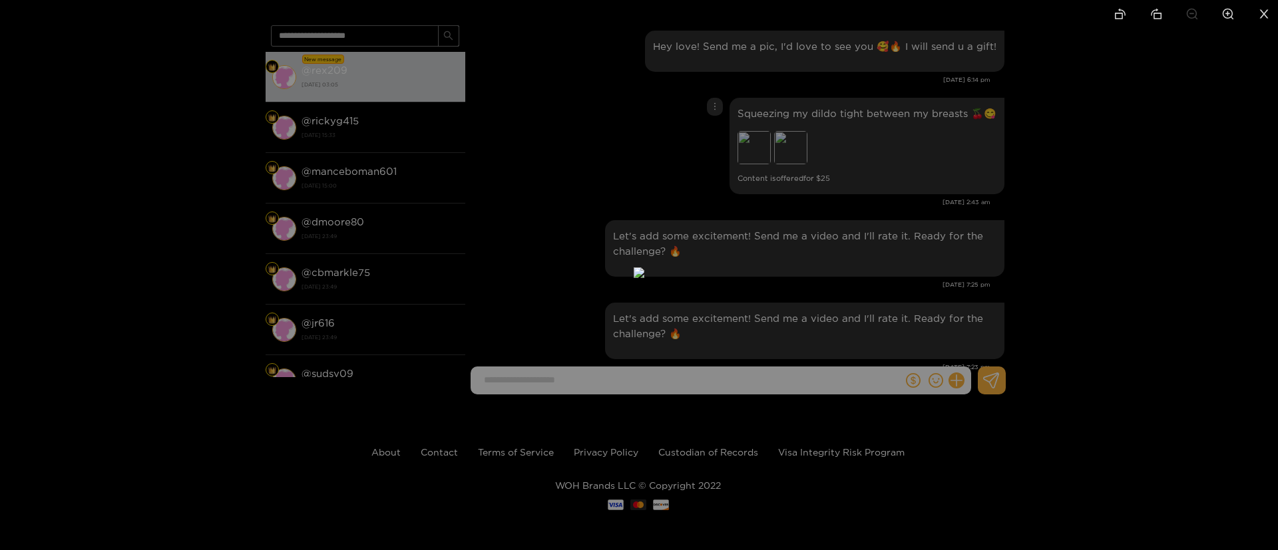
click at [898, 132] on div at bounding box center [639, 275] width 1278 height 550
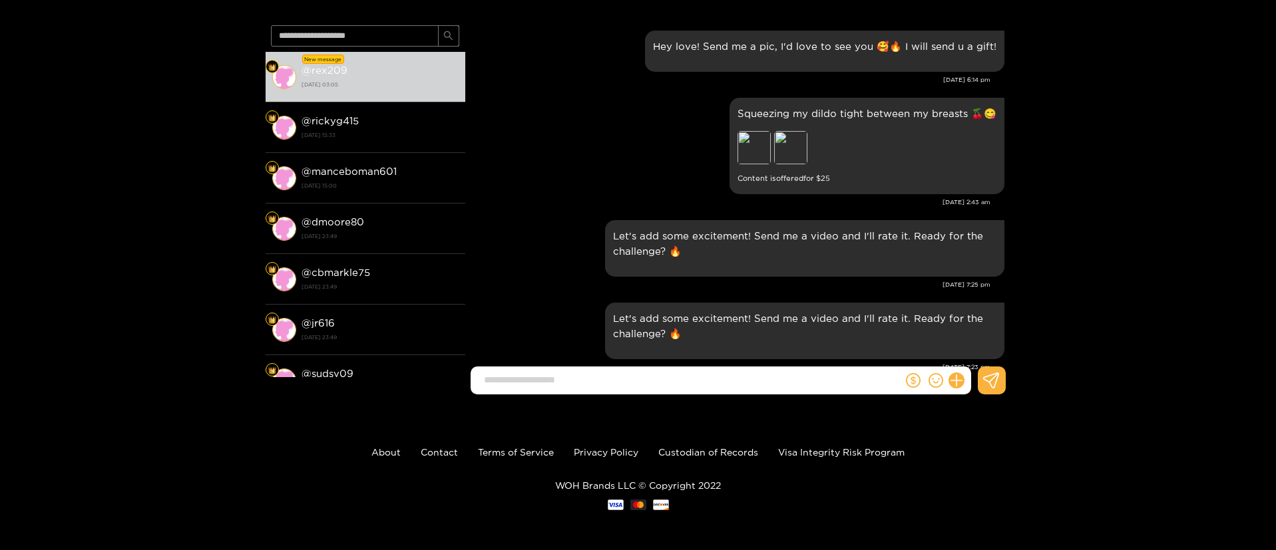
click at [756, 365] on div "[DATE] 7:23 pm" at bounding box center [731, 367] width 518 height 9
click at [754, 369] on input at bounding box center [689, 380] width 425 height 22
type input "*******"
click at [718, 108] on div at bounding box center [715, 107] width 16 height 18
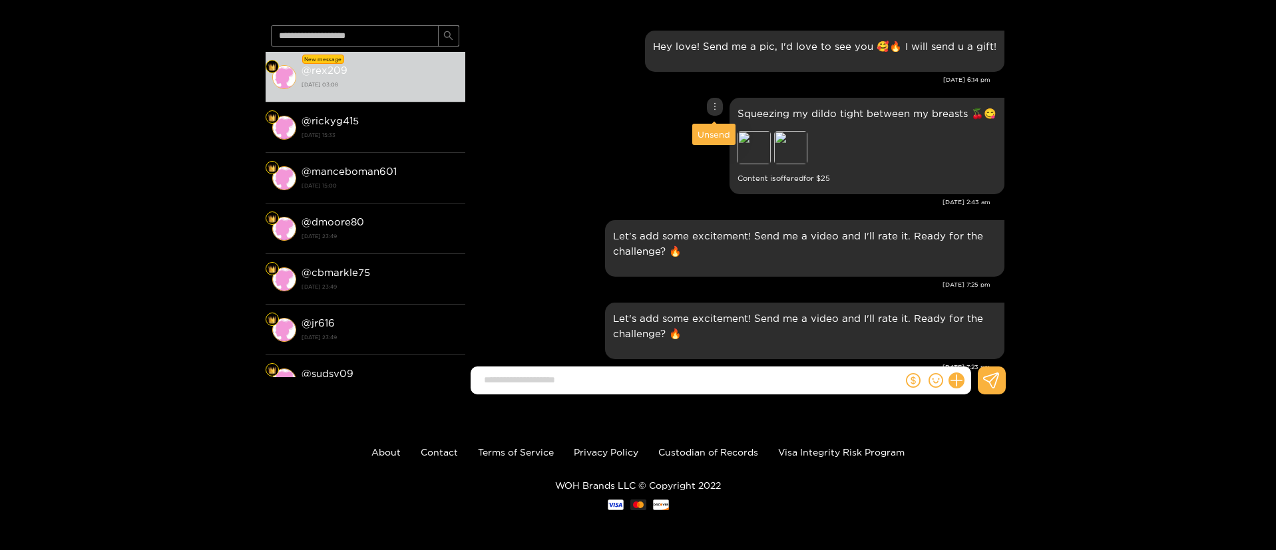
click at [721, 128] on div "Unsend" at bounding box center [713, 134] width 33 height 13
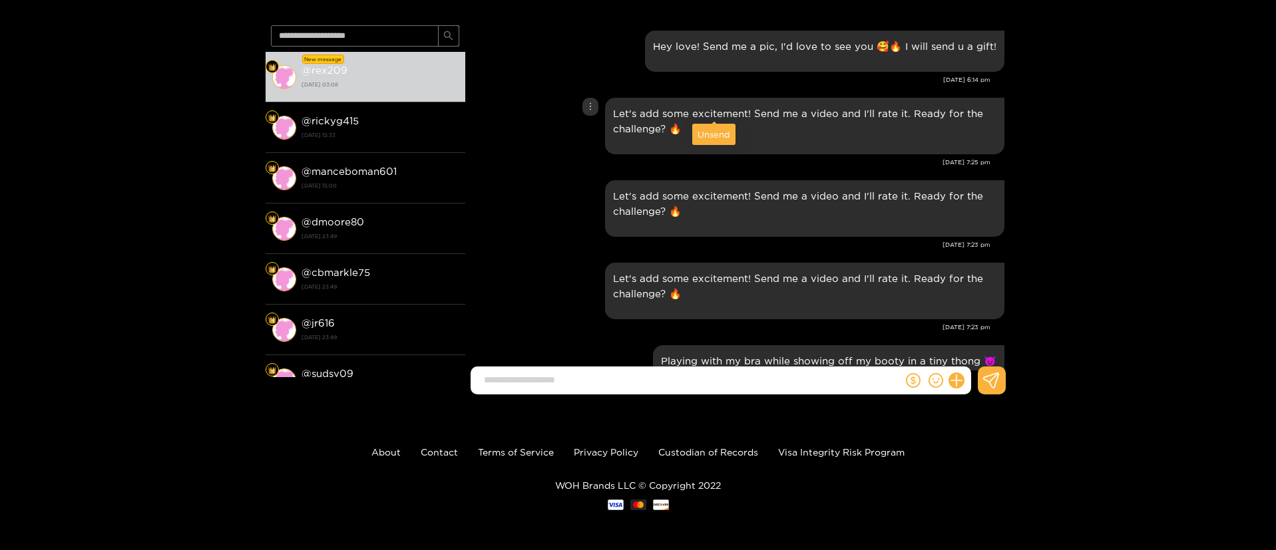
click at [720, 130] on div "Unsend" at bounding box center [713, 134] width 33 height 13
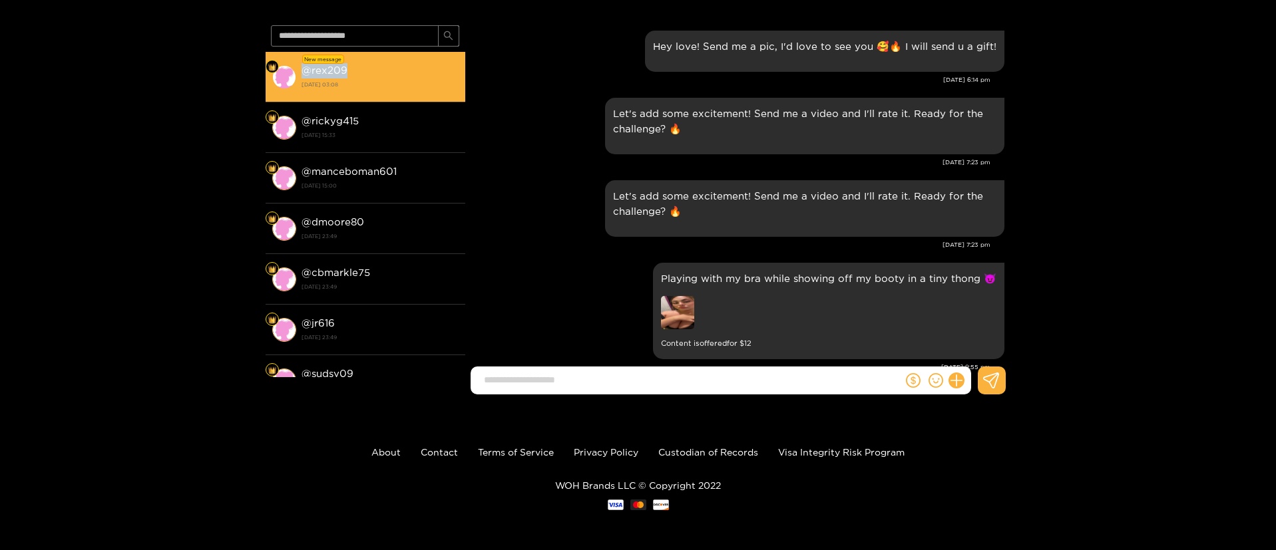
drag, startPoint x: 348, startPoint y: 60, endPoint x: 300, endPoint y: 74, distance: 49.9
click at [300, 74] on li "New message @ rex209 [DATE] 03:08" at bounding box center [366, 77] width 200 height 51
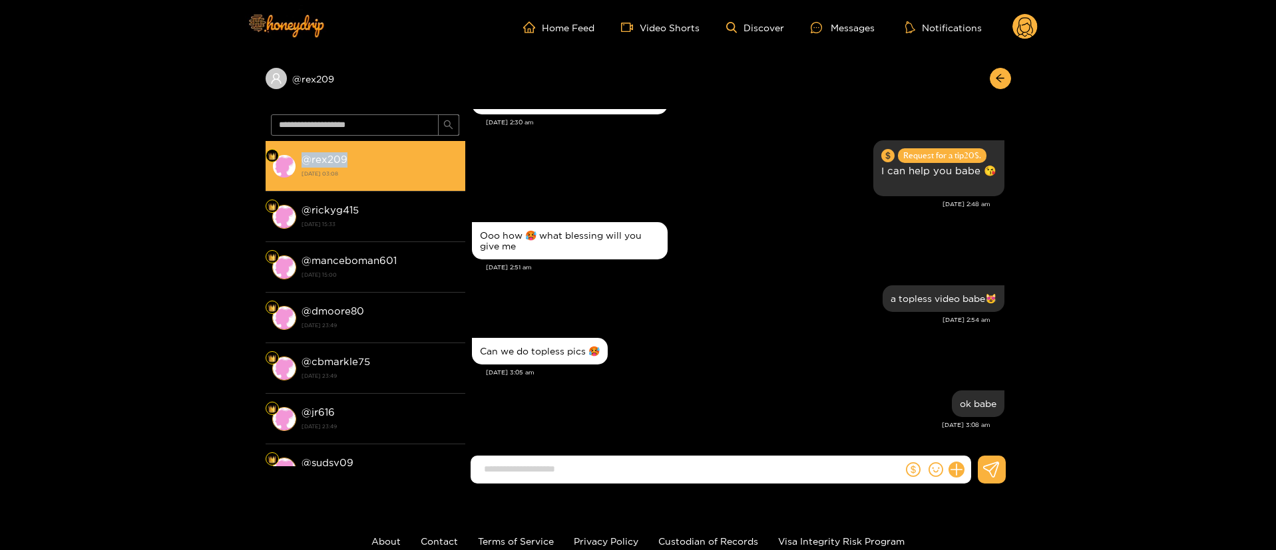
scroll to position [1274, 0]
copy strong "@ rex209"
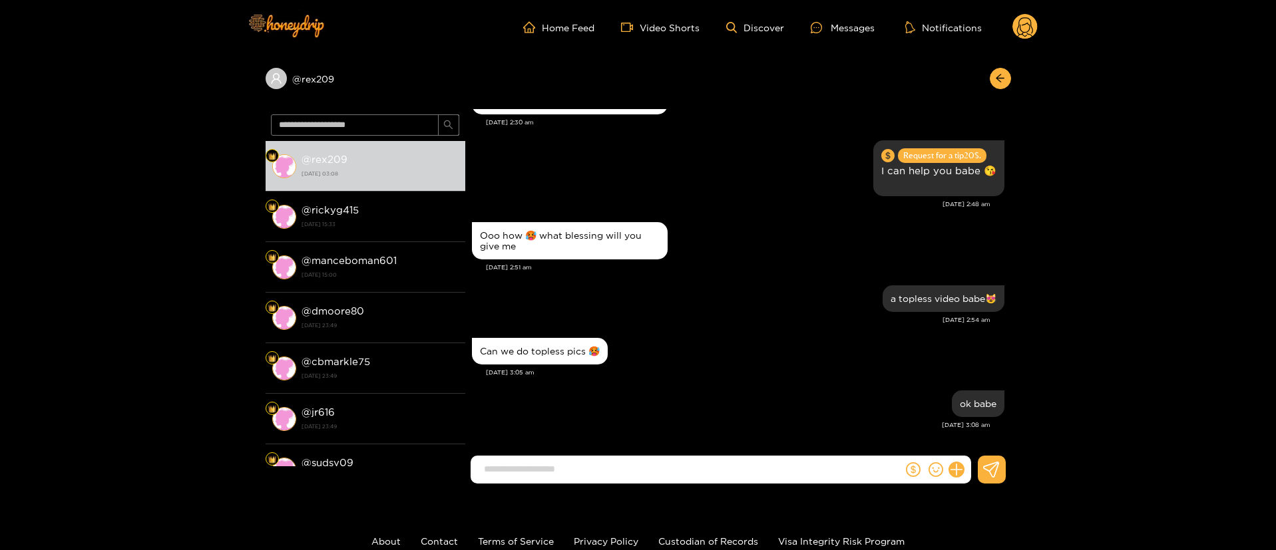
click at [828, 371] on div "[DATE] 3:05 am" at bounding box center [745, 372] width 518 height 9
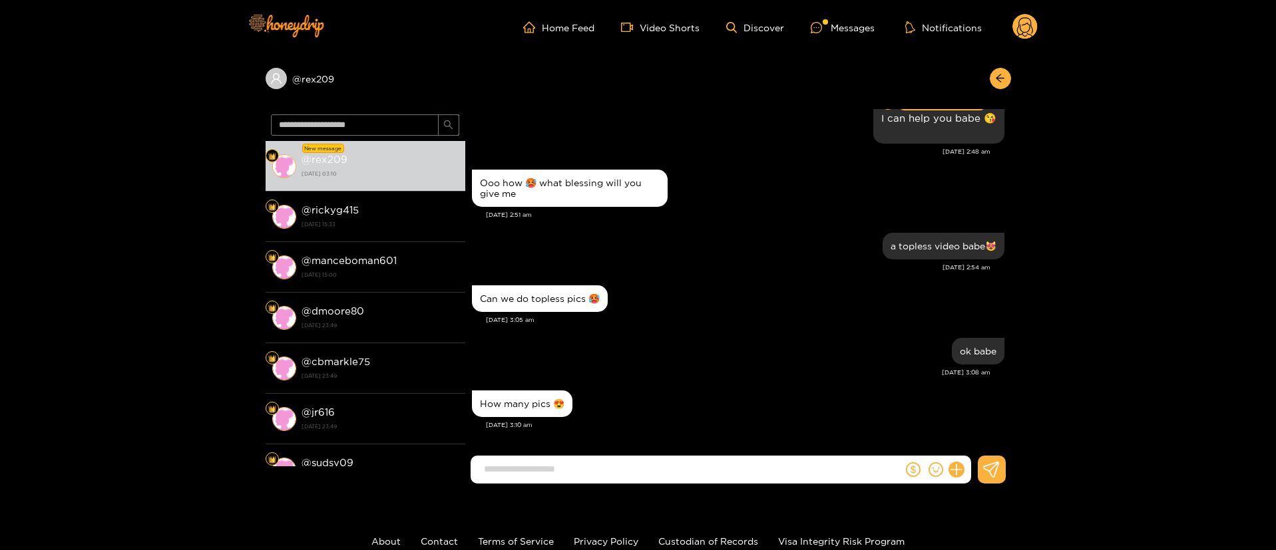
click at [729, 383] on div "ok babe [DATE] 3:08 am" at bounding box center [738, 361] width 532 height 53
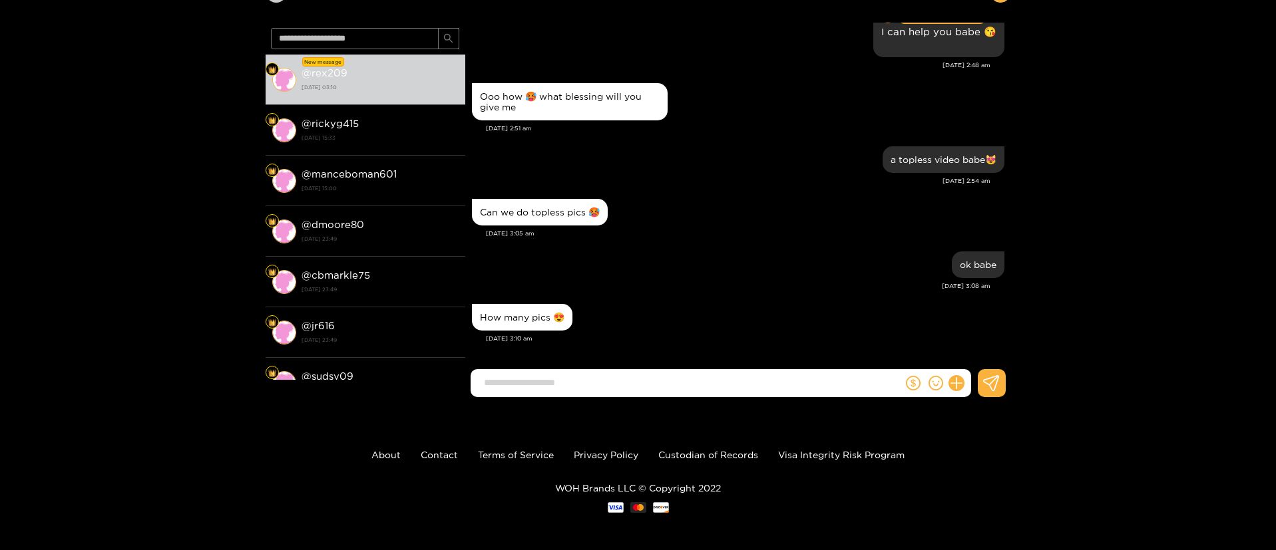
scroll to position [89, 0]
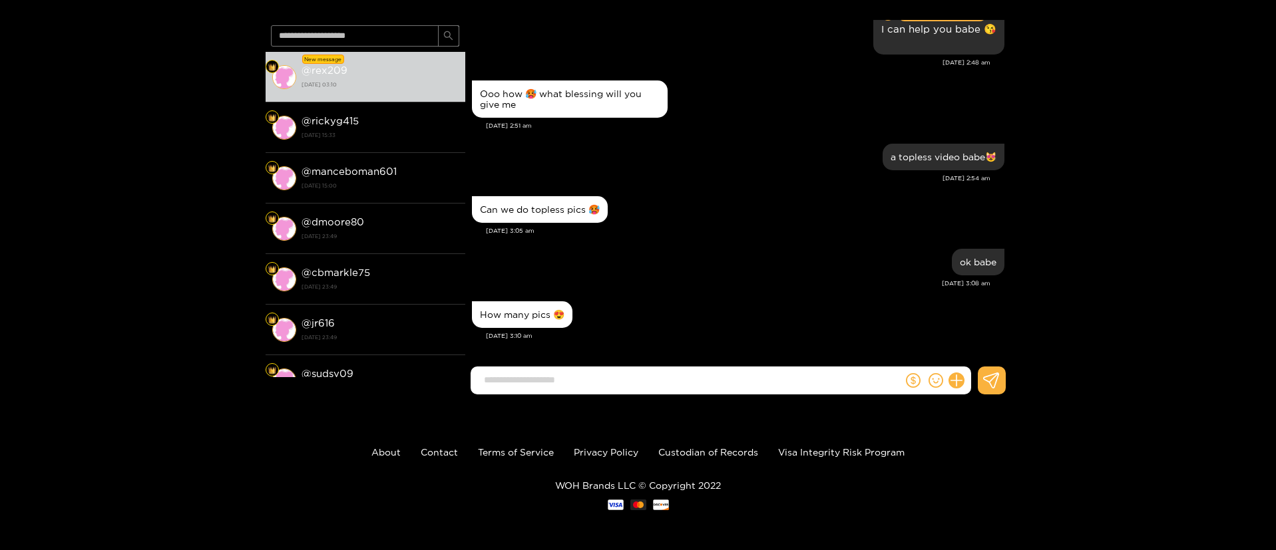
click at [624, 218] on div "Can we do topless pics 🥵" at bounding box center [738, 209] width 532 height 33
click at [629, 368] on form at bounding box center [687, 381] width 433 height 28
click at [627, 371] on input at bounding box center [689, 380] width 425 height 22
type input "*"
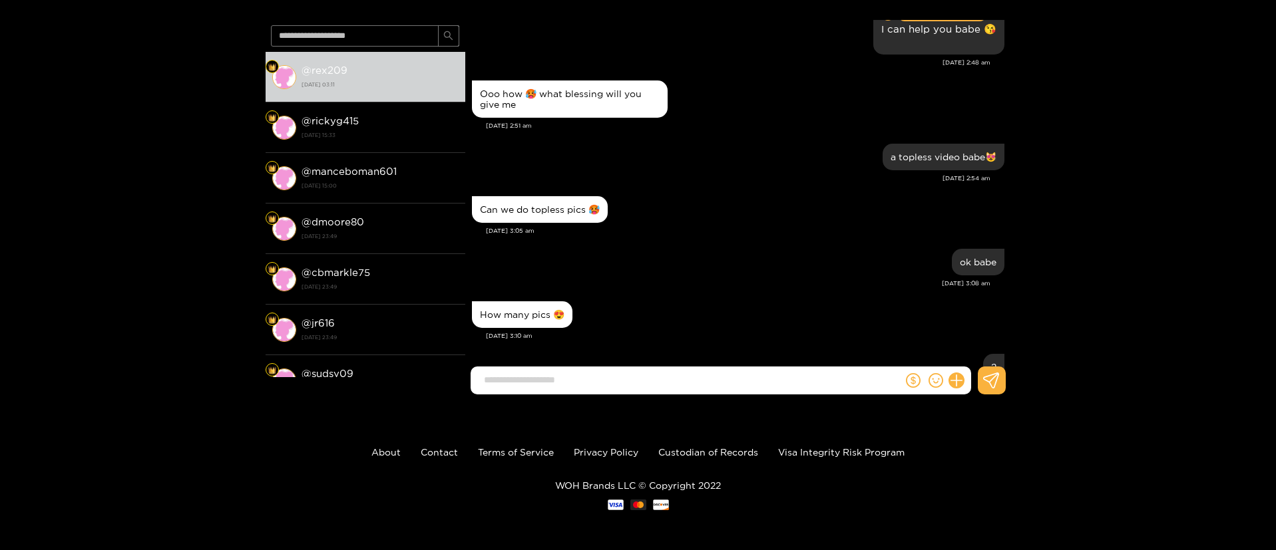
click at [831, 292] on div "ok babe [DATE] 3:08 am" at bounding box center [738, 272] width 532 height 53
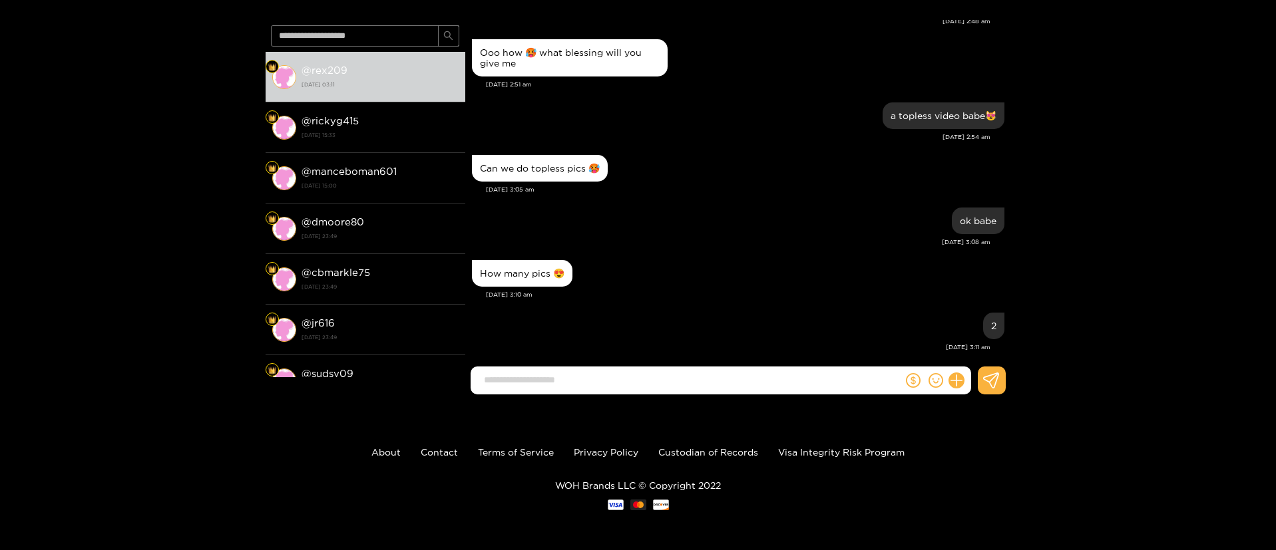
scroll to position [1379, 0]
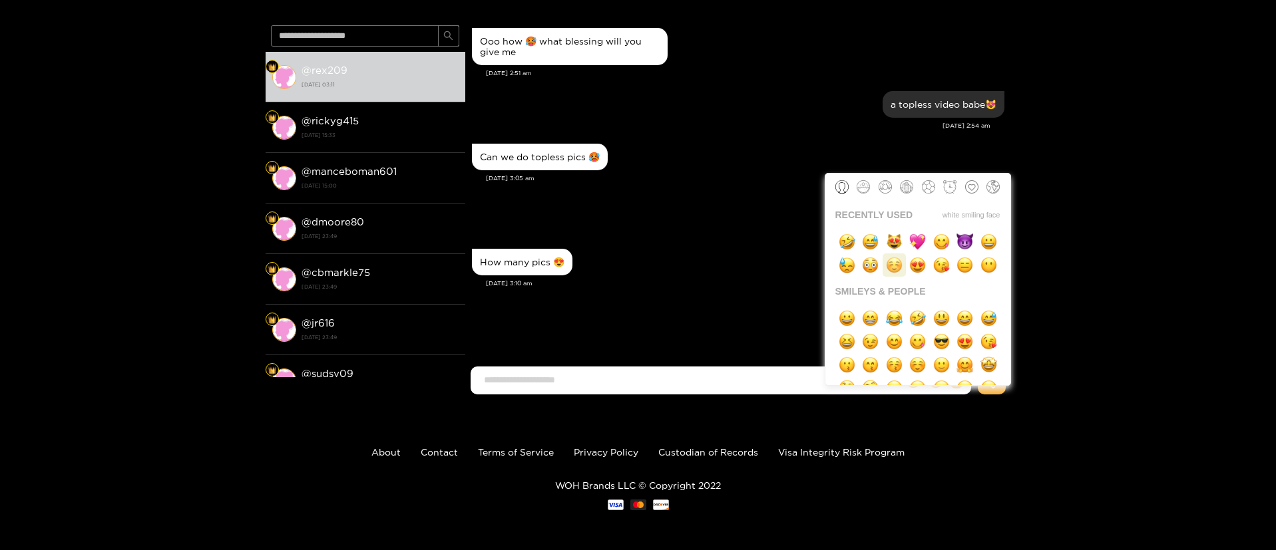
click at [899, 262] on img "button" at bounding box center [894, 265] width 17 height 17
type input "********"
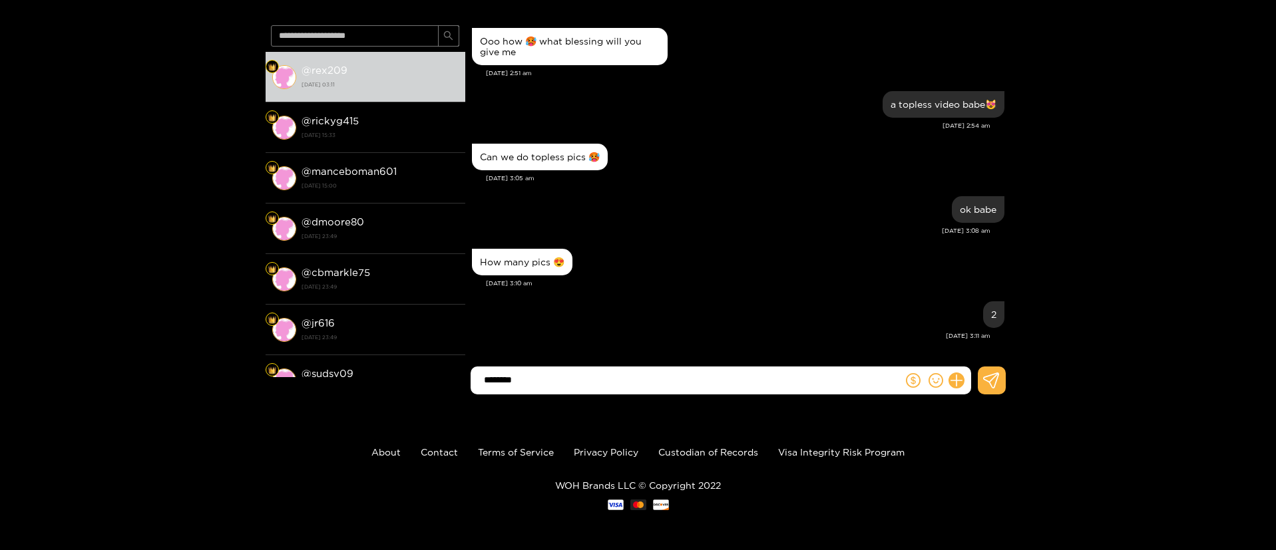
click at [735, 381] on input "********" at bounding box center [689, 380] width 425 height 22
click at [684, 212] on div "ok babe" at bounding box center [738, 209] width 532 height 33
click at [759, 315] on div "2" at bounding box center [738, 314] width 532 height 33
click at [1129, 138] on div "@ rex209 @ rex209 [DATE] 03:15 @ rickyg415 [DATE] 15:33 @ manceboman601 [DATE] …" at bounding box center [638, 185] width 1276 height 440
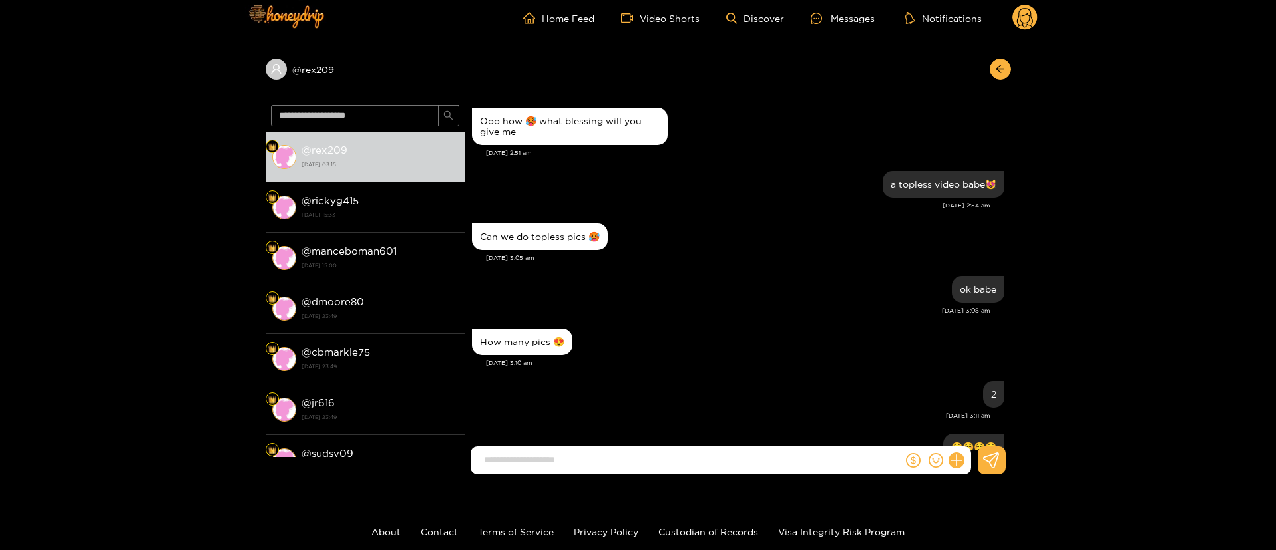
scroll to position [0, 0]
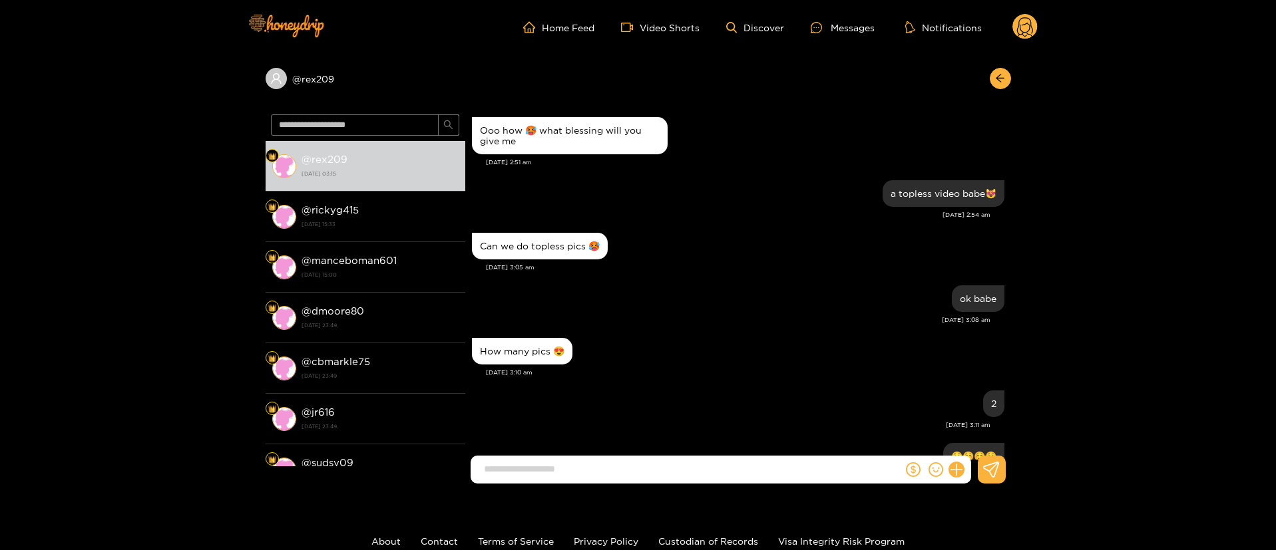
drag, startPoint x: 1042, startPoint y: 24, endPoint x: 1032, endPoint y: 25, distance: 10.1
click at [1032, 25] on header "Home Feed Video Shorts Discover Messages Notifications 0" at bounding box center [638, 27] width 1276 height 55
click at [1032, 25] on circle at bounding box center [1024, 26] width 25 height 25
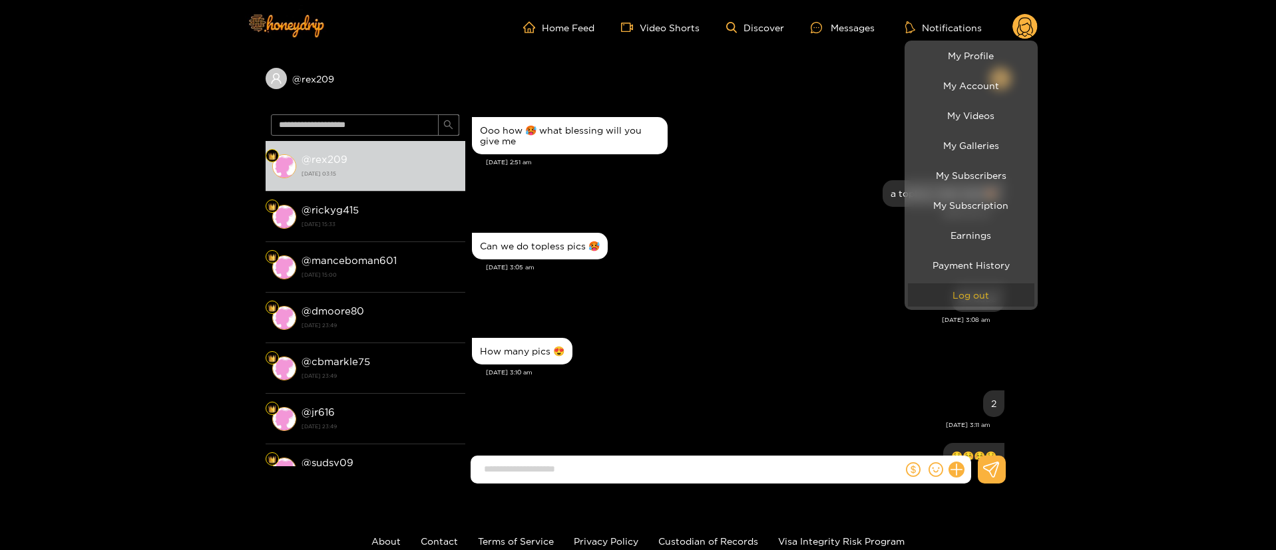
click at [981, 294] on button "Log out" at bounding box center [971, 295] width 126 height 23
